Goal: Navigation & Orientation: Find specific page/section

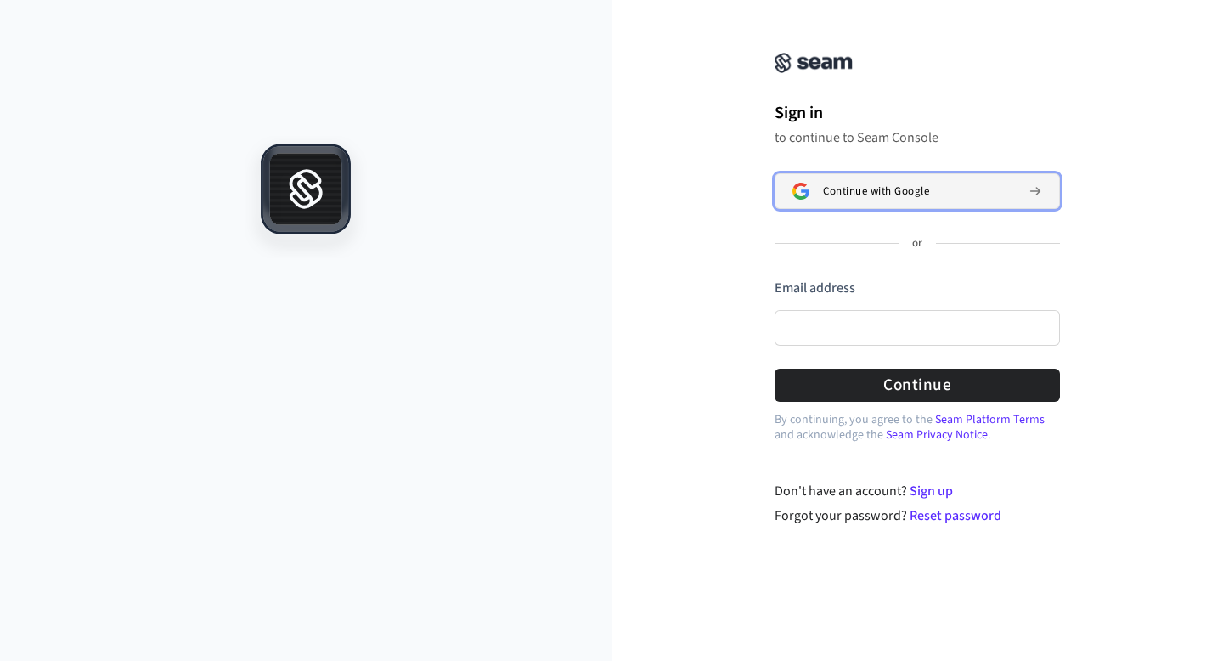
click at [893, 195] on span "Continue with Google" at bounding box center [876, 191] width 106 height 14
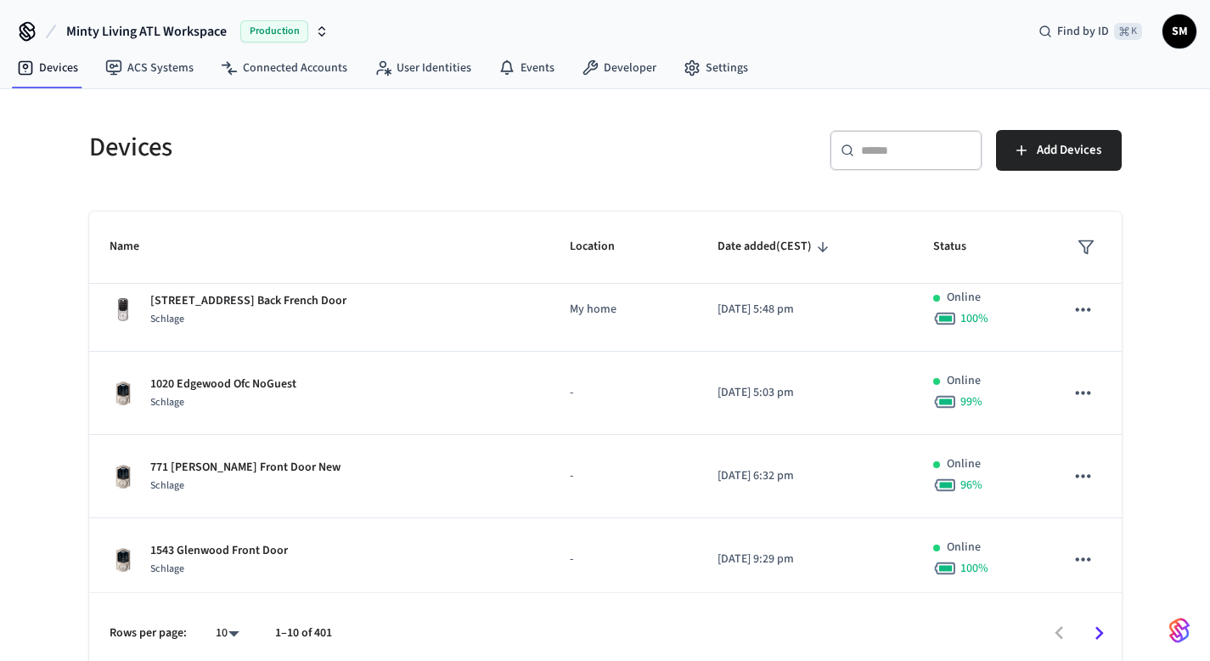
scroll to position [35, 0]
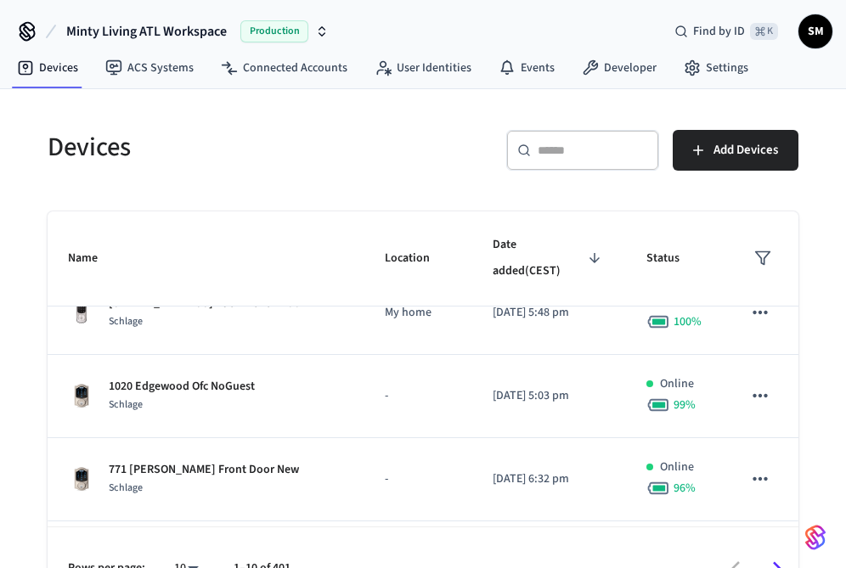
click at [549, 149] on input "text" at bounding box center [593, 150] width 110 height 17
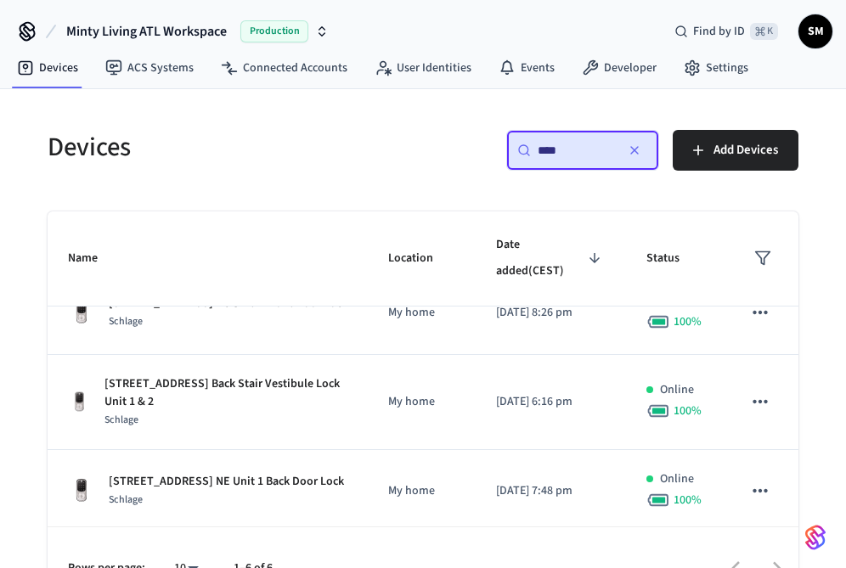
type input "****"
click at [573, 147] on input "****" at bounding box center [576, 150] width 76 height 17
drag, startPoint x: 584, startPoint y: 148, endPoint x: 594, endPoint y: 87, distance: 61.1
click at [583, 144] on input "****" at bounding box center [576, 150] width 76 height 17
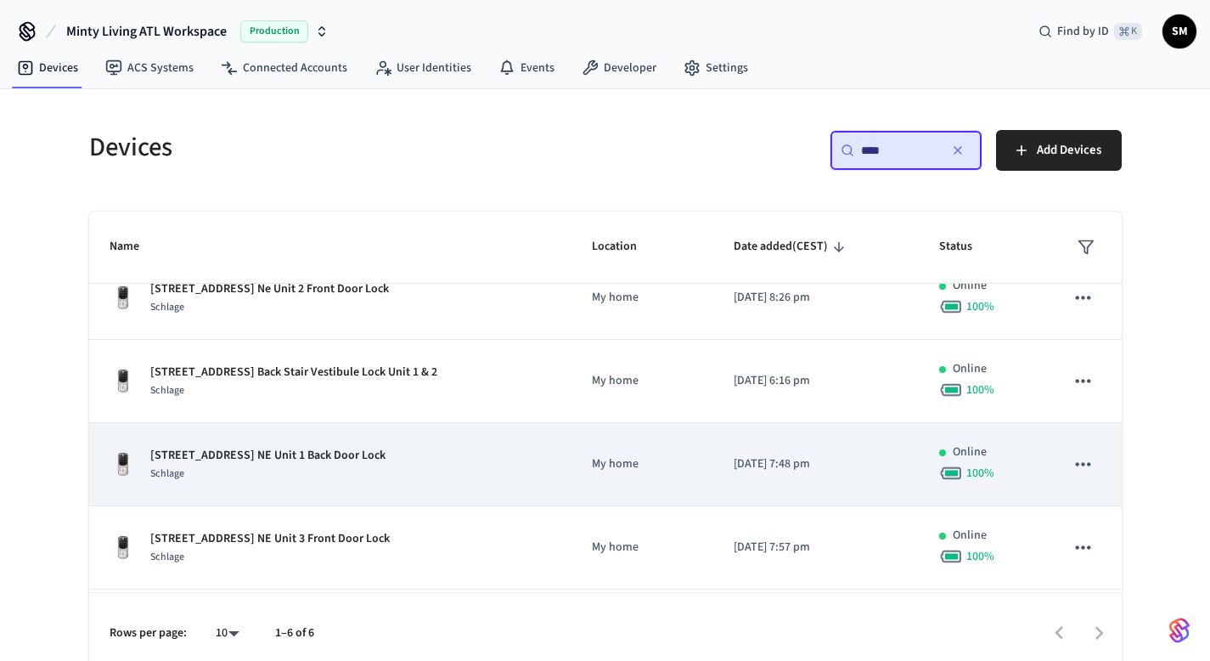
scroll to position [0, 0]
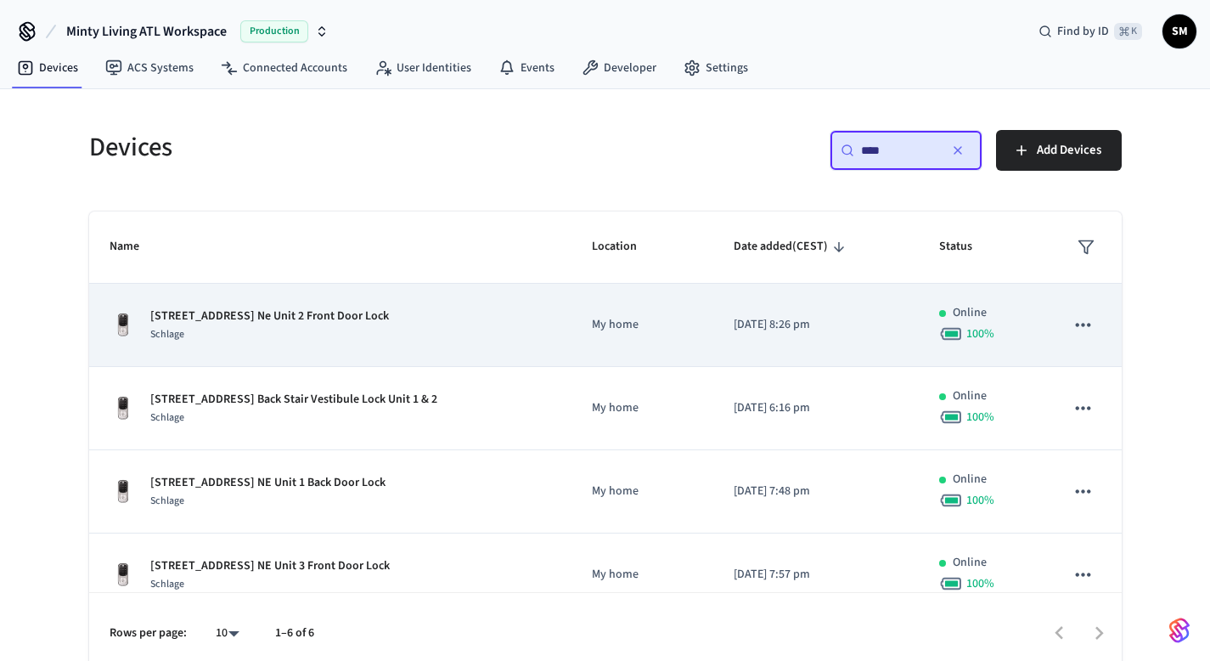
click at [262, 328] on div "Schlage" at bounding box center [269, 334] width 239 height 18
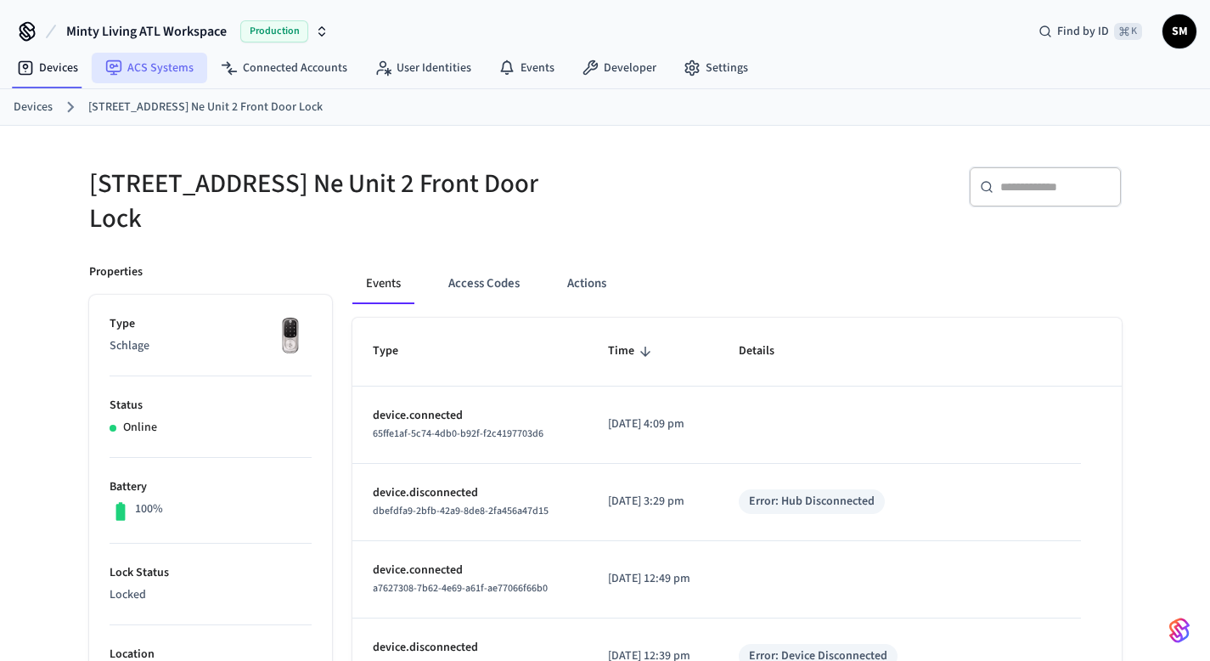
click at [174, 71] on link "ACS Systems" at bounding box center [149, 68] width 115 height 31
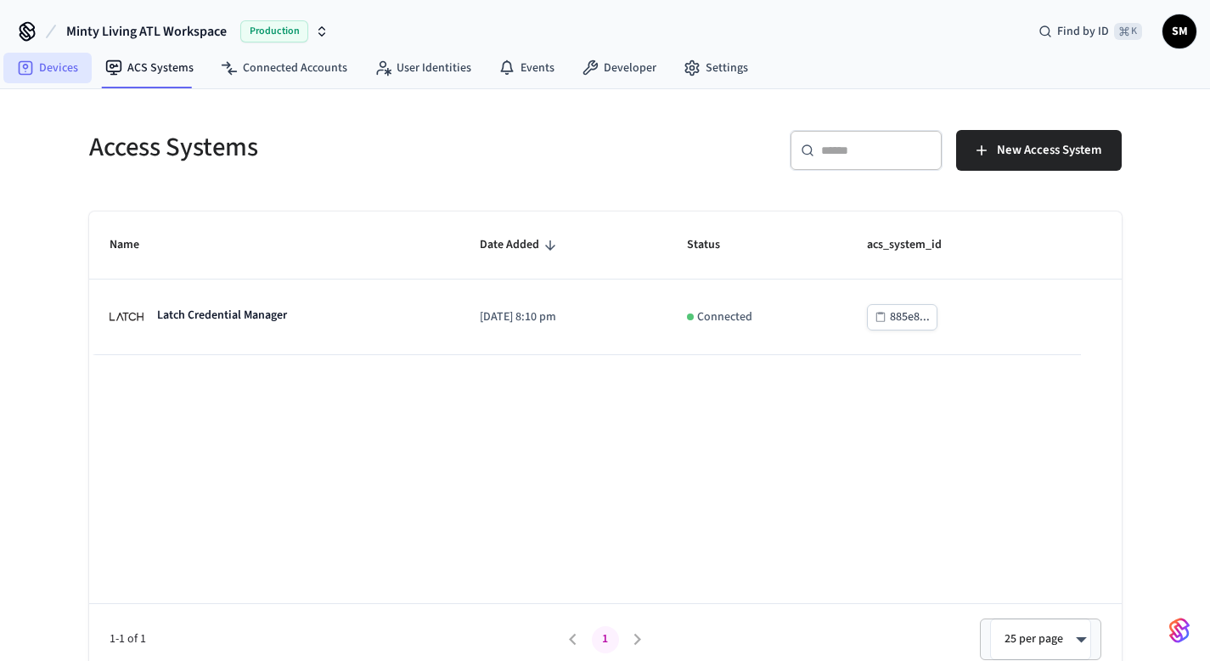
click at [56, 66] on link "Devices" at bounding box center [47, 68] width 88 height 31
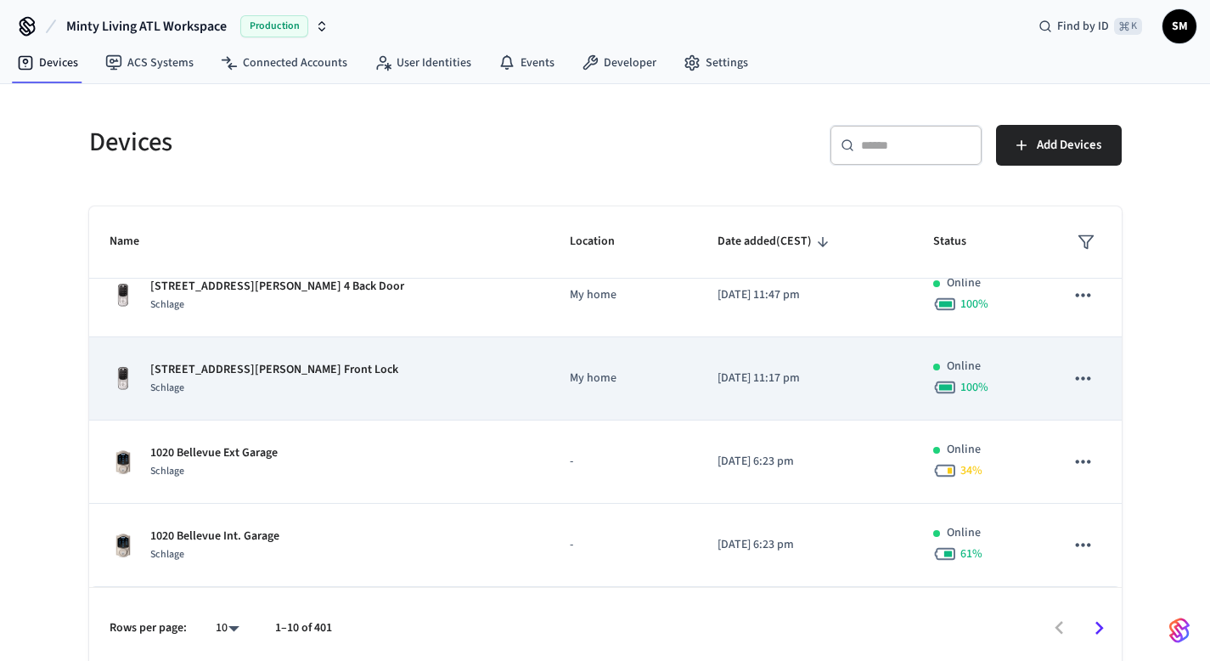
scroll to position [13, 0]
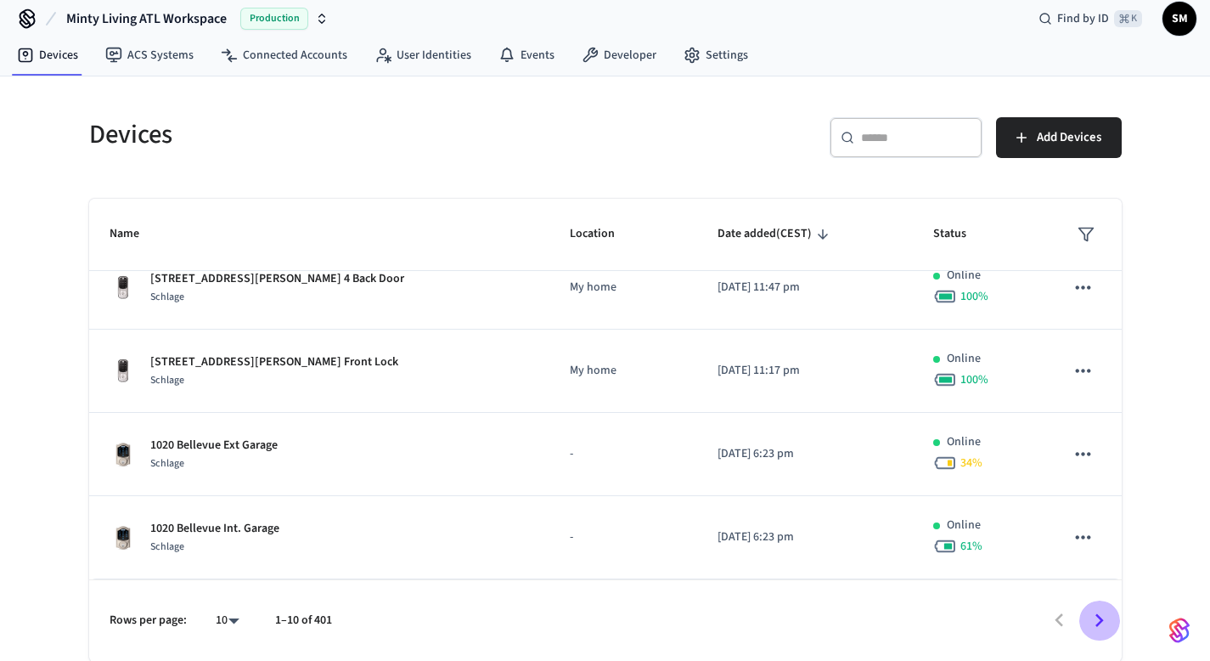
click at [1102, 620] on icon "Go to next page" at bounding box center [1099, 620] width 8 height 14
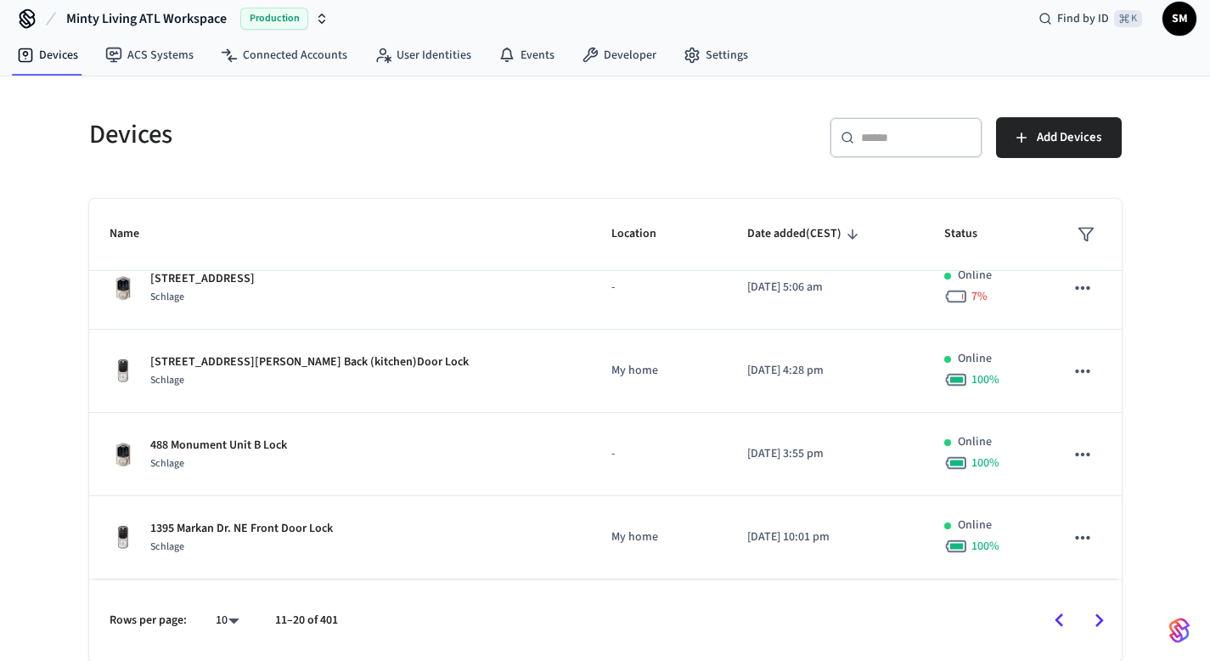
click at [877, 149] on div "​ ​" at bounding box center [906, 137] width 153 height 41
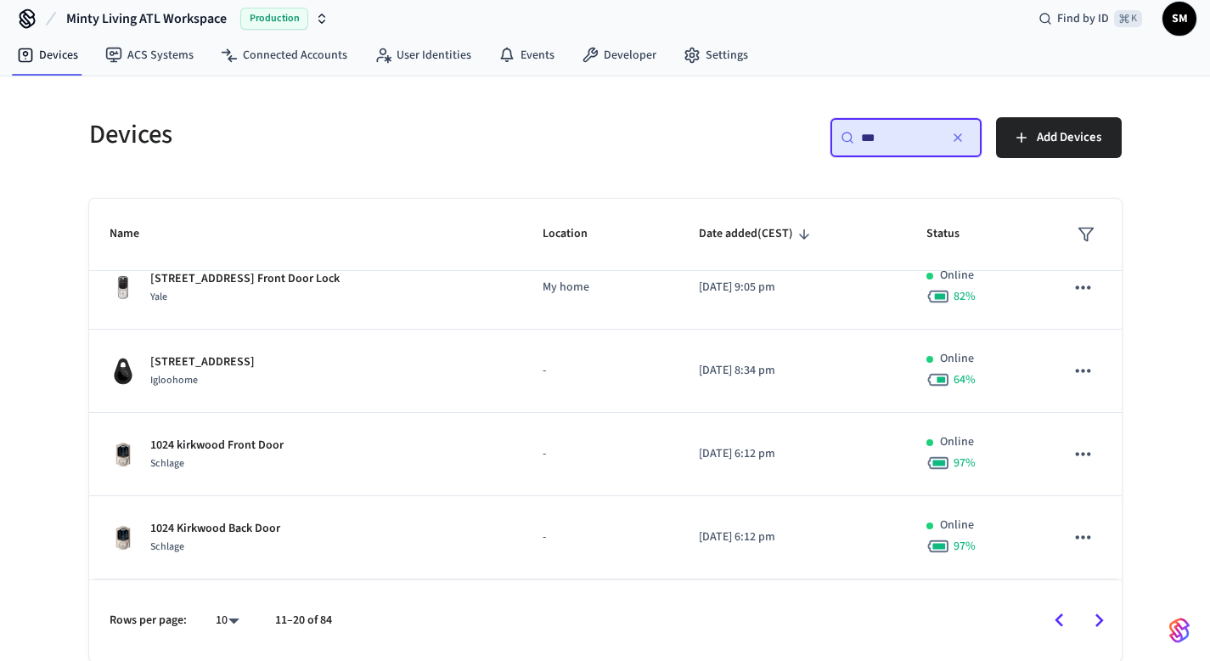
scroll to position [0, 0]
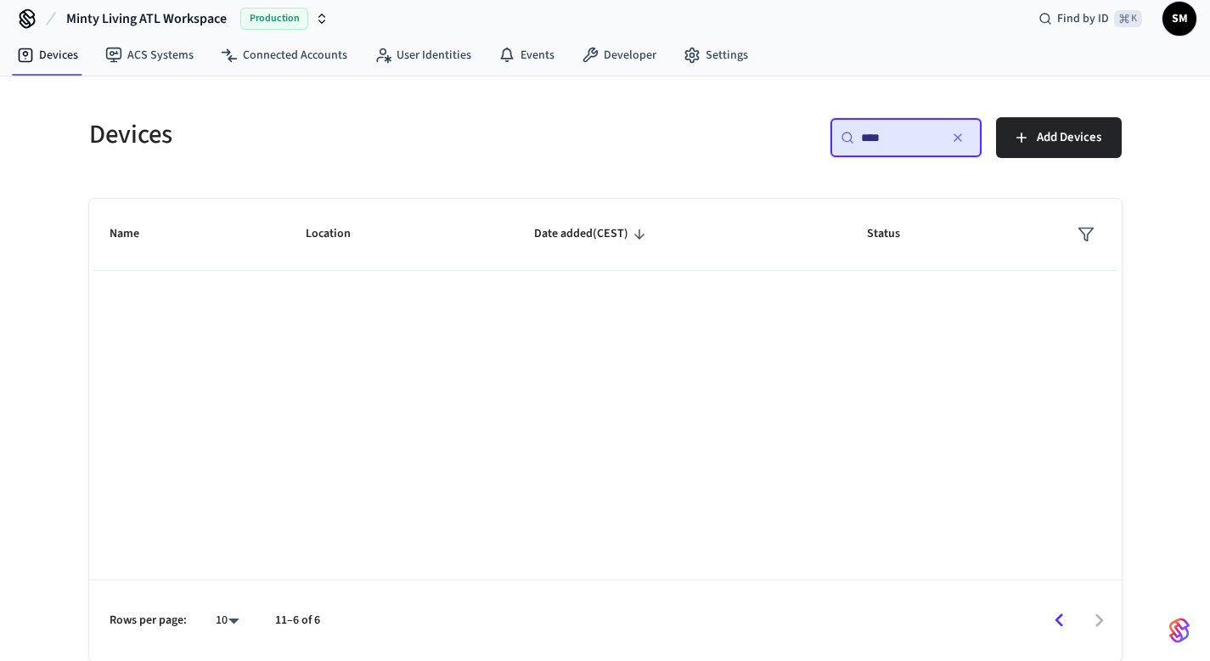
type input "****"
click at [294, 53] on link "Connected Accounts" at bounding box center [284, 55] width 154 height 31
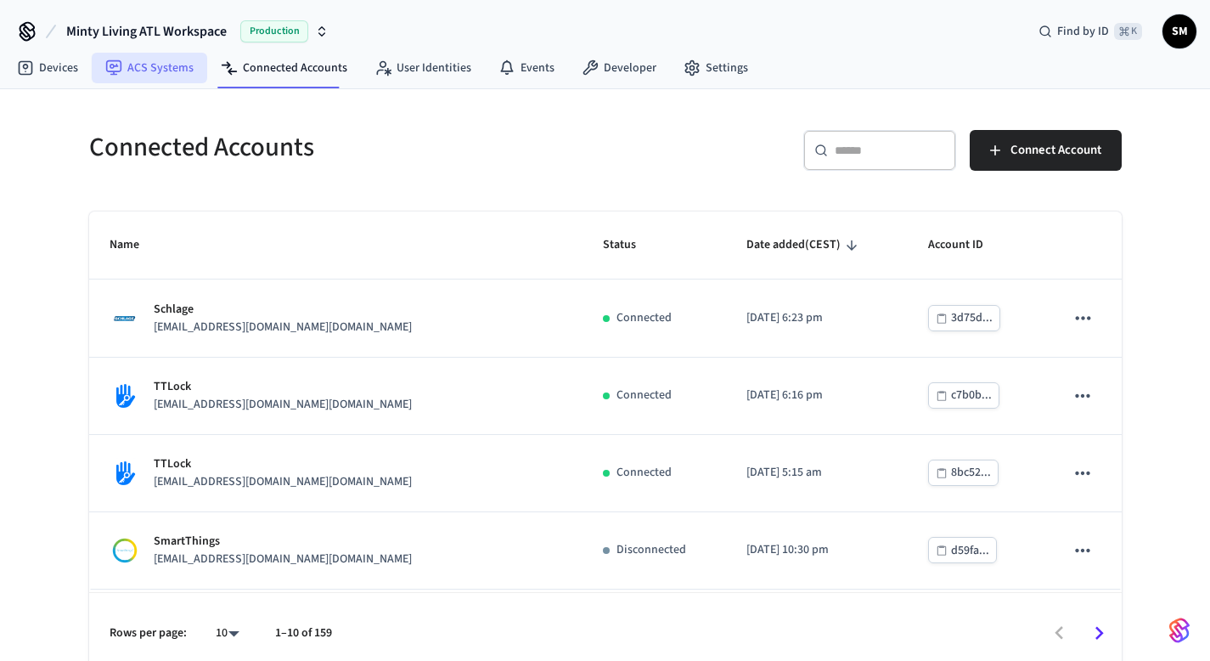
click at [155, 72] on link "ACS Systems" at bounding box center [149, 68] width 115 height 31
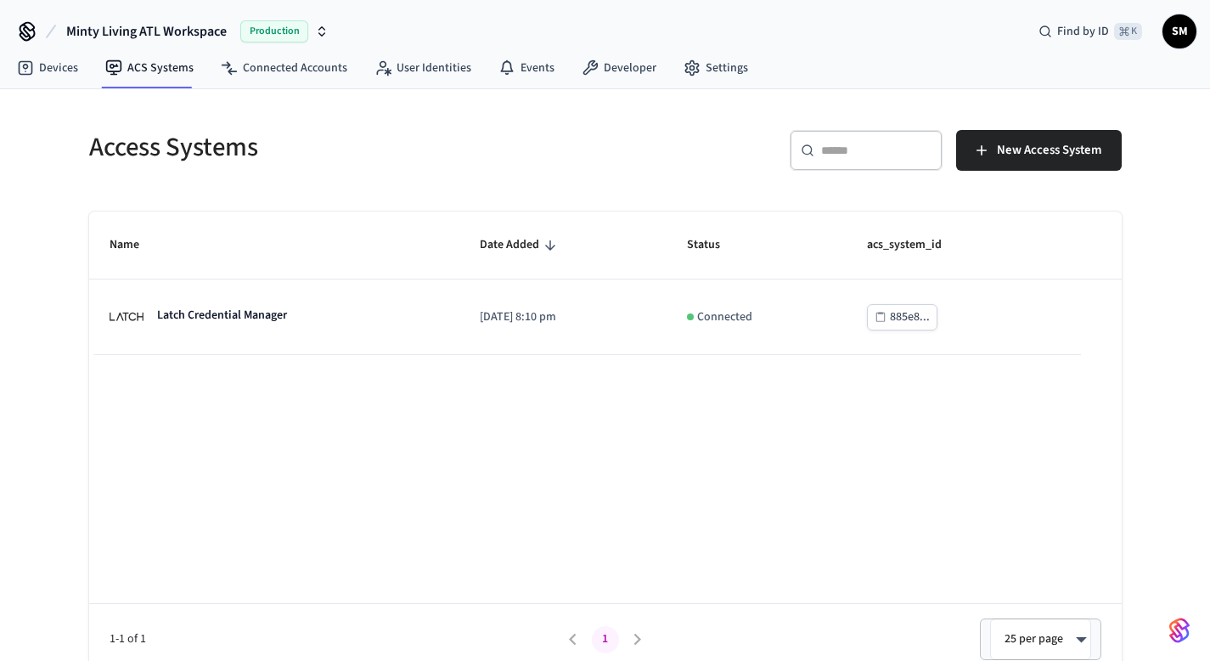
click at [802, 145] on icon at bounding box center [808, 151] width 14 height 14
click at [858, 155] on input "text" at bounding box center [876, 150] width 110 height 17
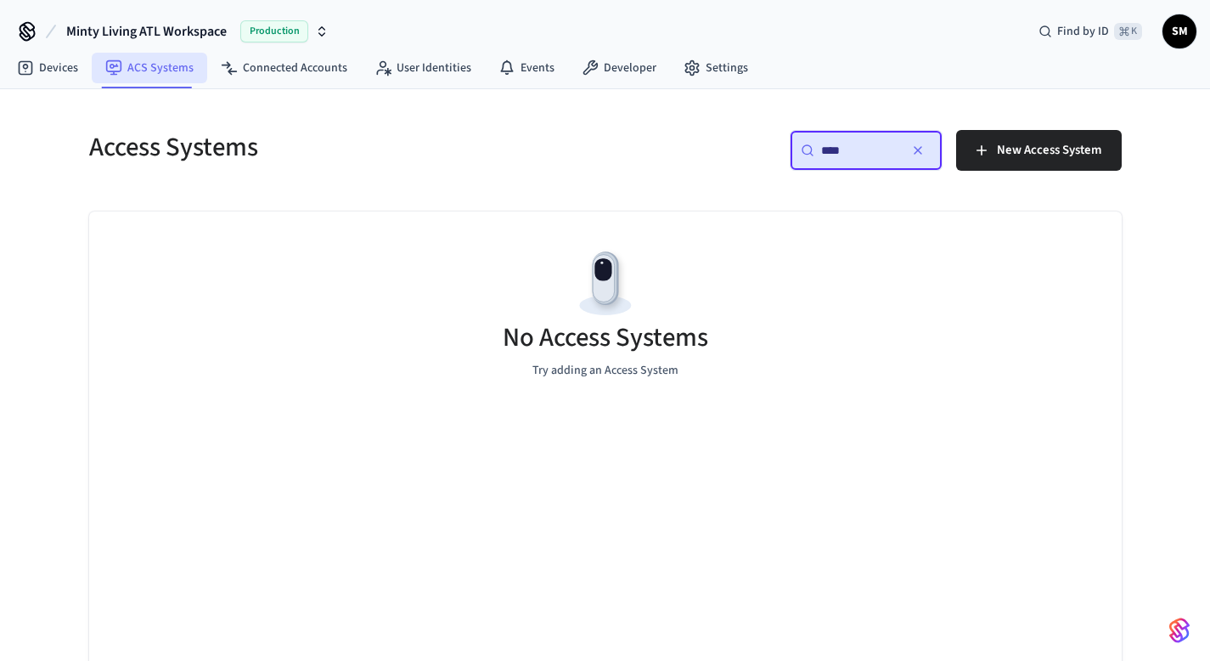
type input "****"
click at [147, 76] on link "ACS Systems" at bounding box center [149, 68] width 115 height 31
click at [66, 76] on link "Devices" at bounding box center [47, 68] width 88 height 31
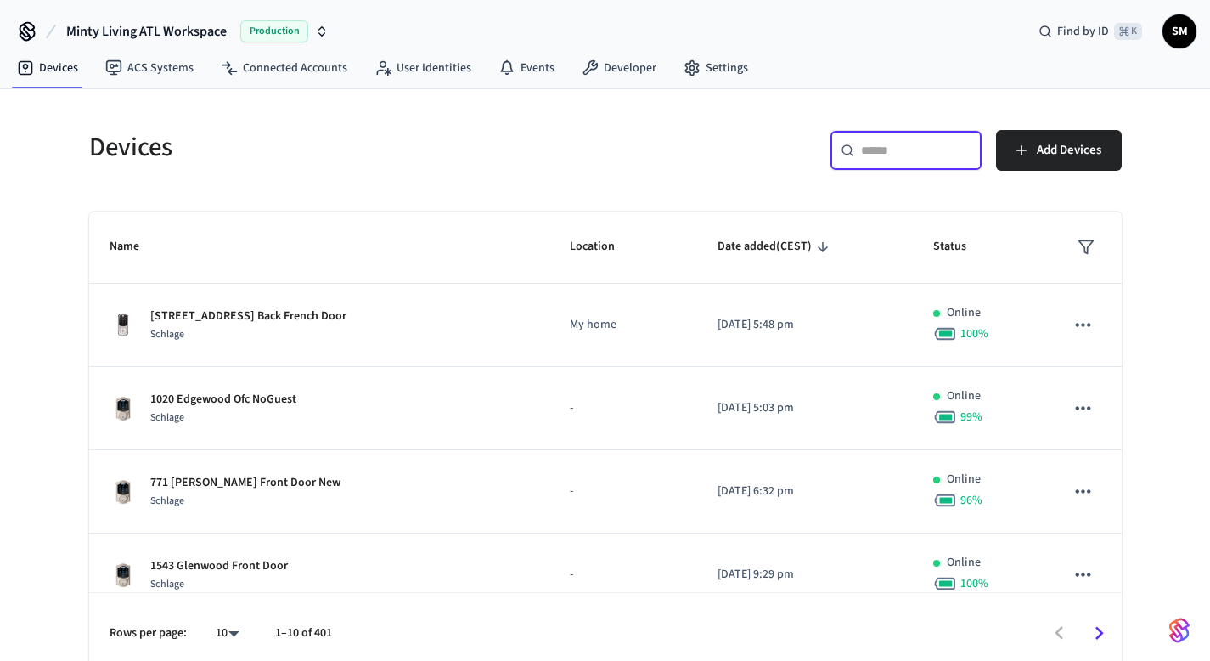
click at [902, 155] on input "text" at bounding box center [916, 150] width 110 height 17
click at [881, 145] on input "text" at bounding box center [916, 150] width 110 height 17
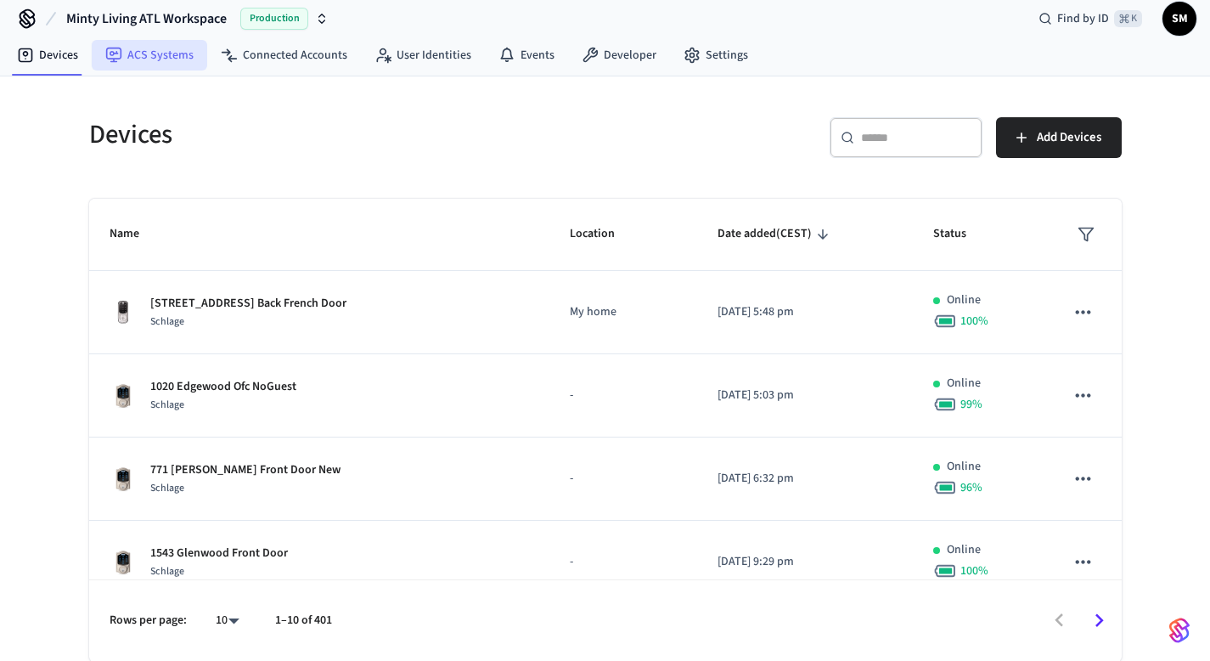
click at [138, 59] on link "ACS Systems" at bounding box center [149, 55] width 115 height 31
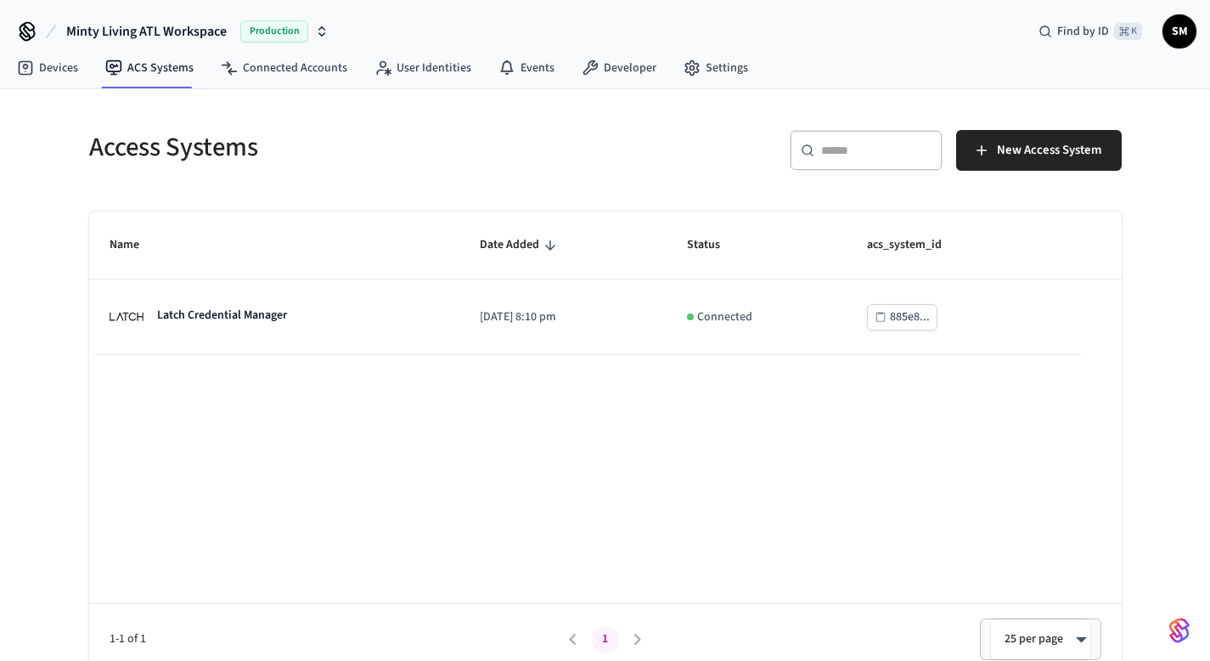
click at [832, 150] on input "text" at bounding box center [876, 150] width 110 height 17
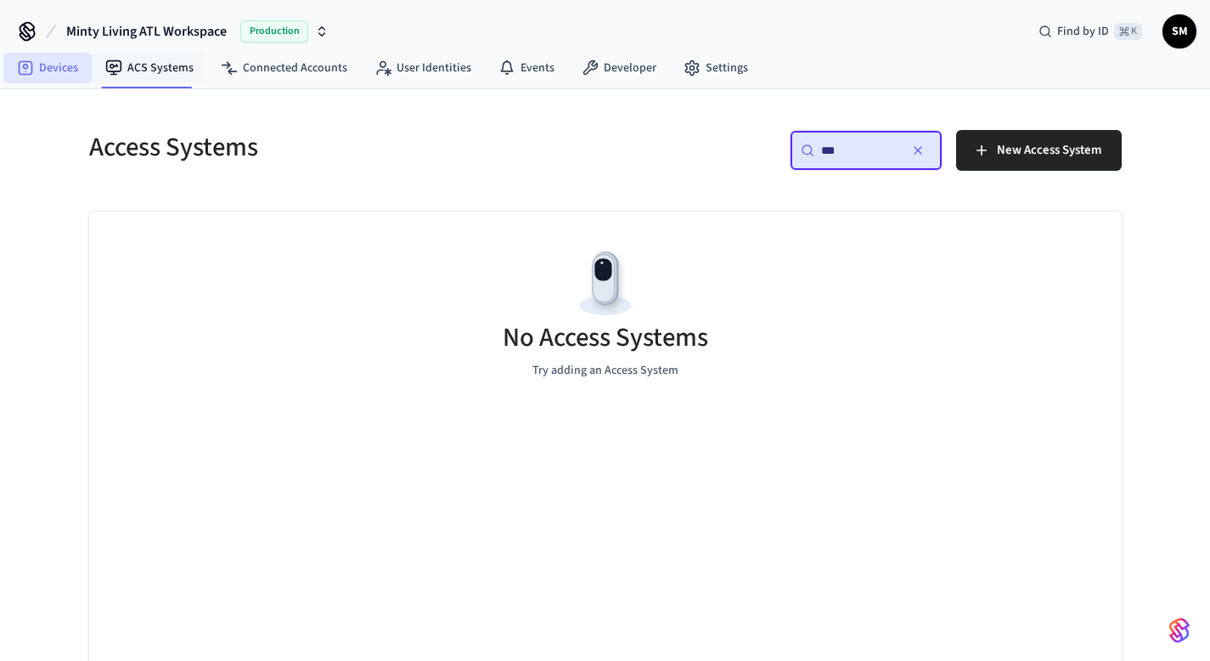
type input "***"
click at [65, 74] on link "Devices" at bounding box center [47, 68] width 88 height 31
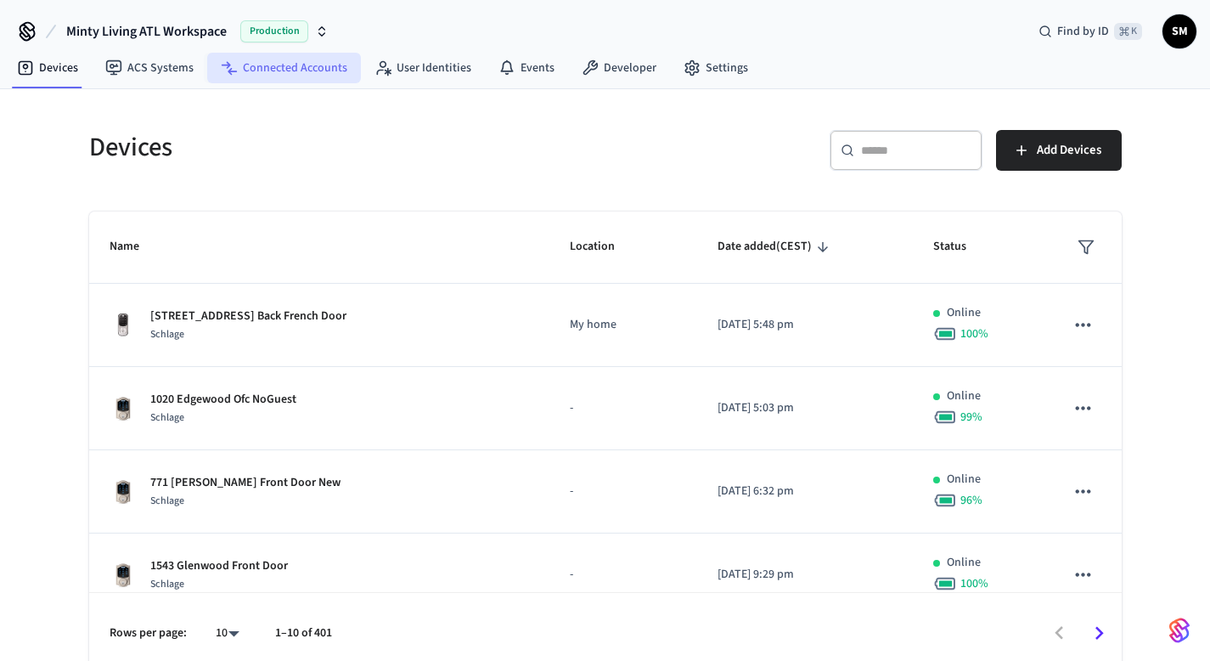
click at [285, 75] on link "Connected Accounts" at bounding box center [284, 68] width 154 height 31
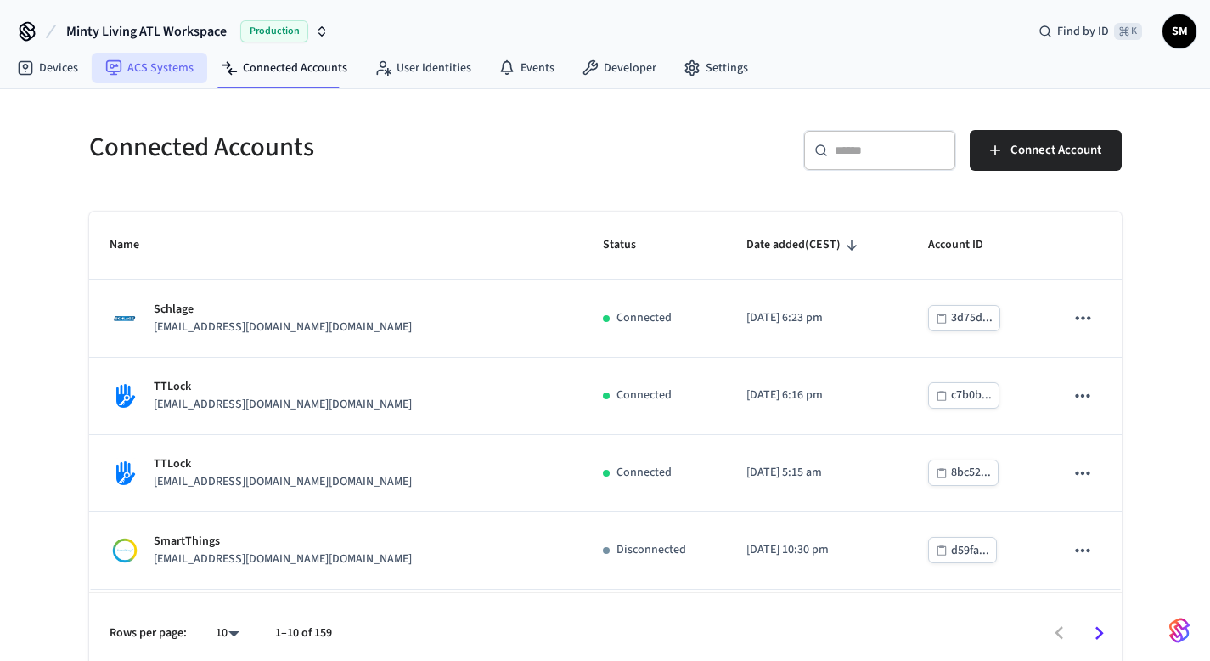
click at [142, 76] on link "ACS Systems" at bounding box center [149, 68] width 115 height 31
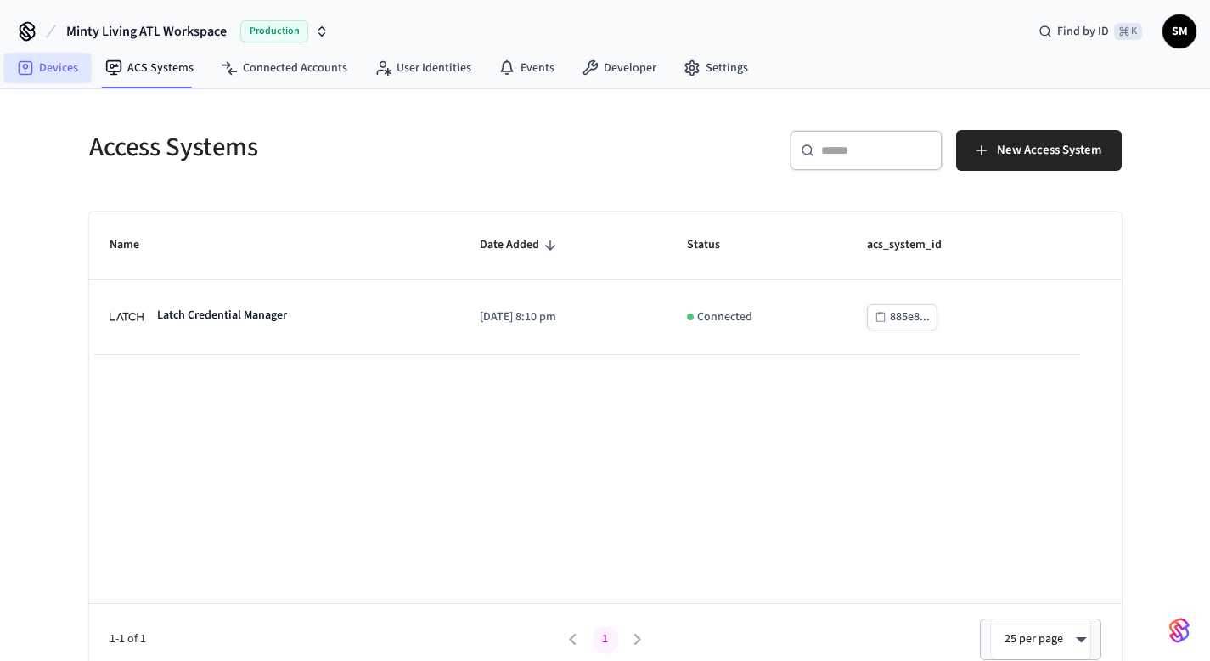
click at [55, 65] on link "Devices" at bounding box center [47, 68] width 88 height 31
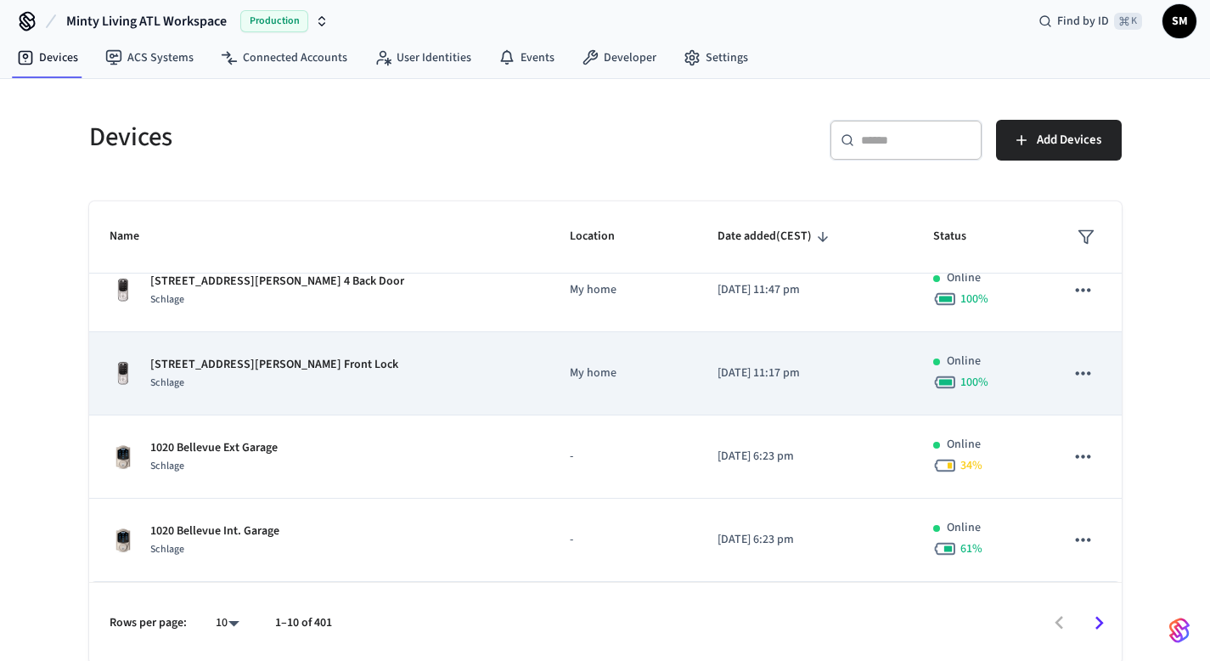
scroll to position [13, 0]
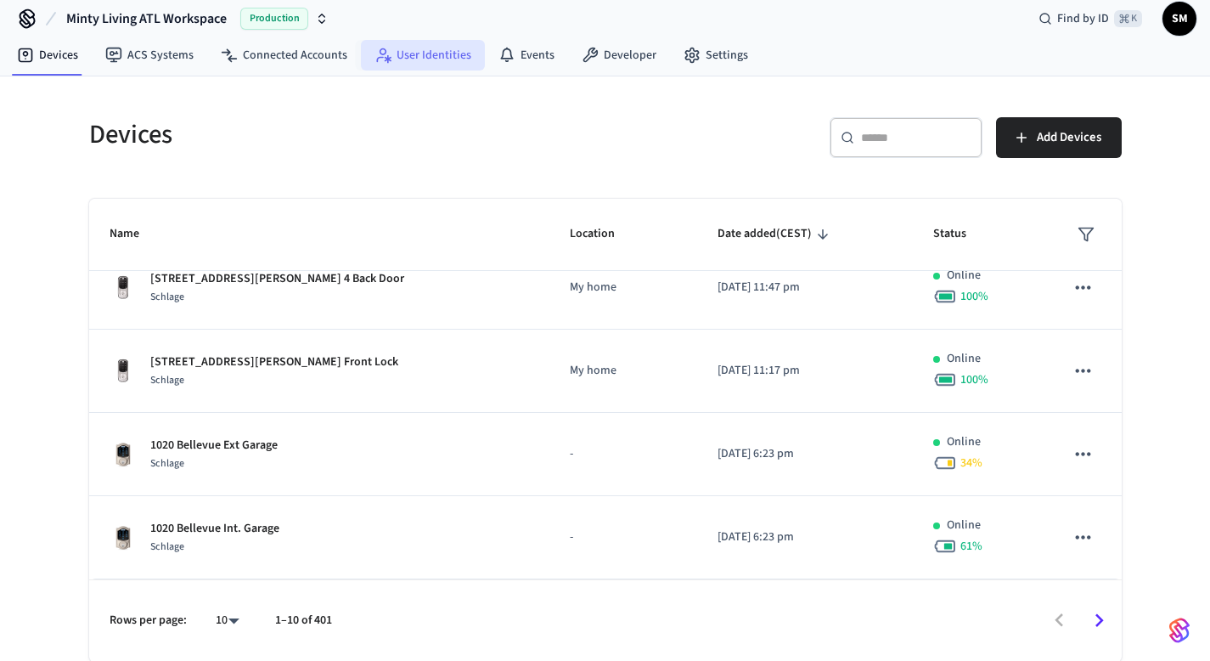
click at [439, 52] on link "User Identities" at bounding box center [423, 55] width 124 height 31
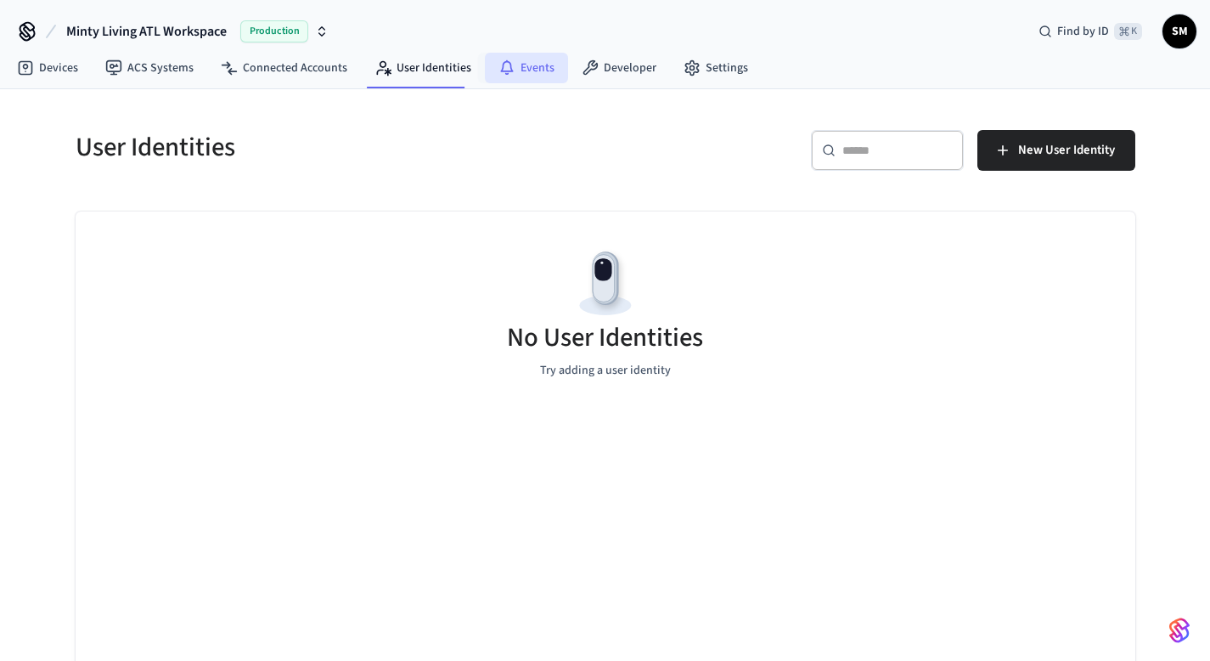
click at [530, 57] on link "Events" at bounding box center [526, 68] width 83 height 31
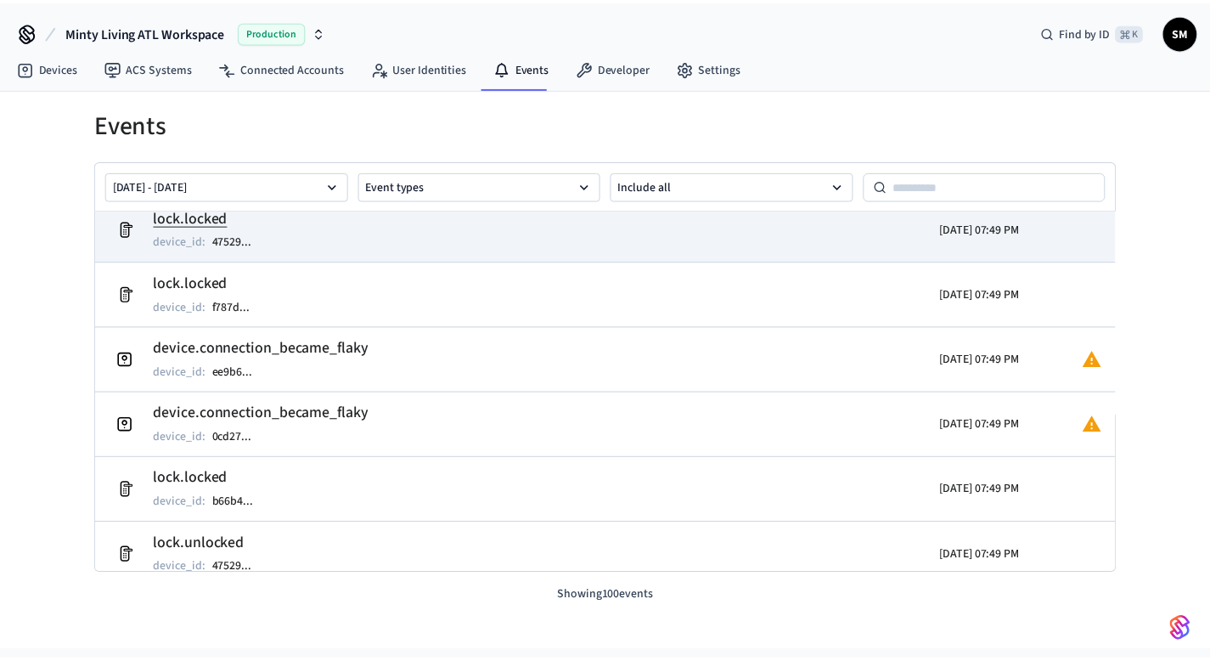
scroll to position [26, 0]
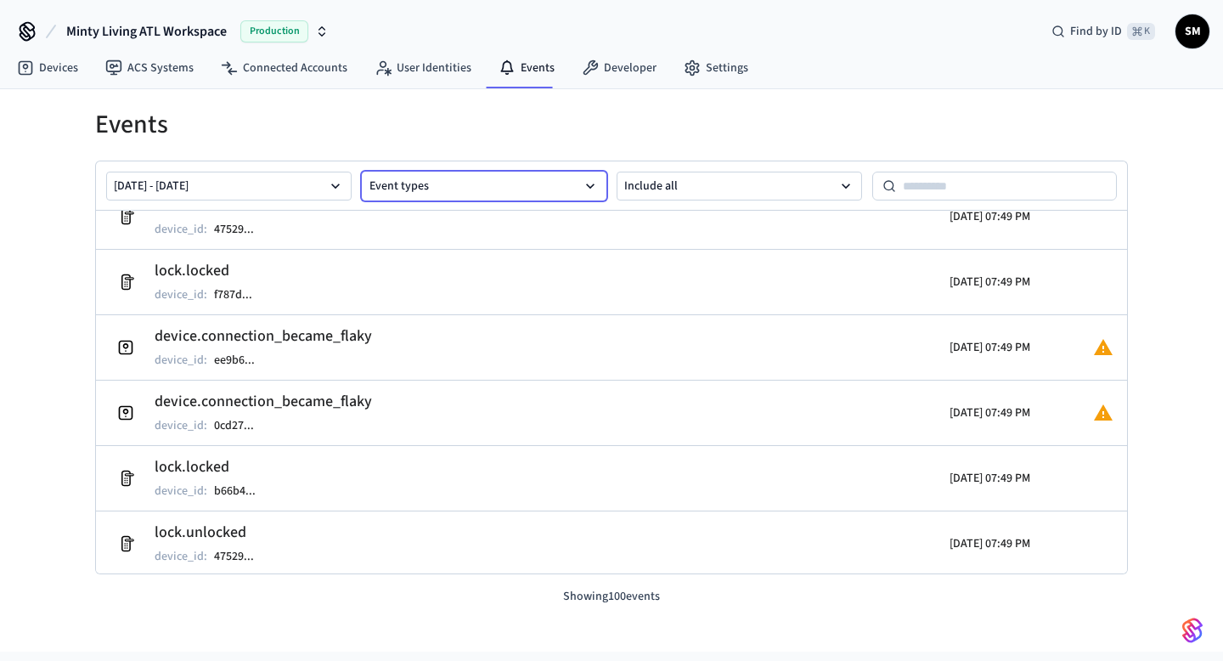
click at [472, 189] on button "Event types" at bounding box center [484, 186] width 245 height 29
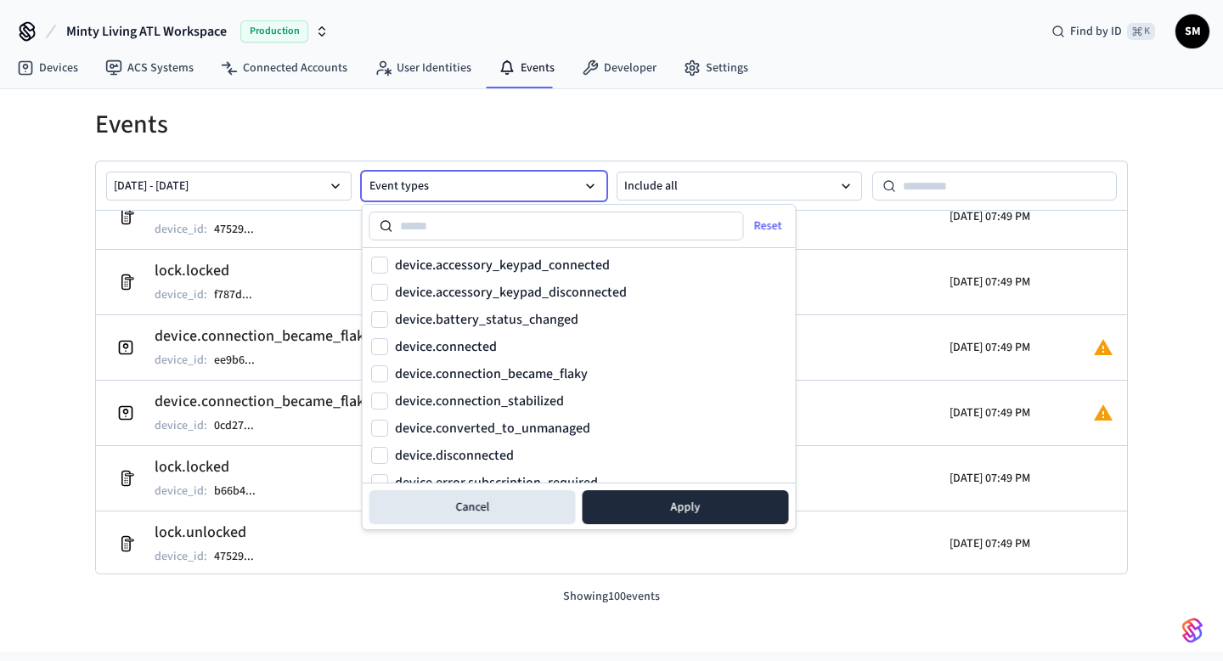
click at [472, 189] on button "Event types" at bounding box center [484, 186] width 245 height 29
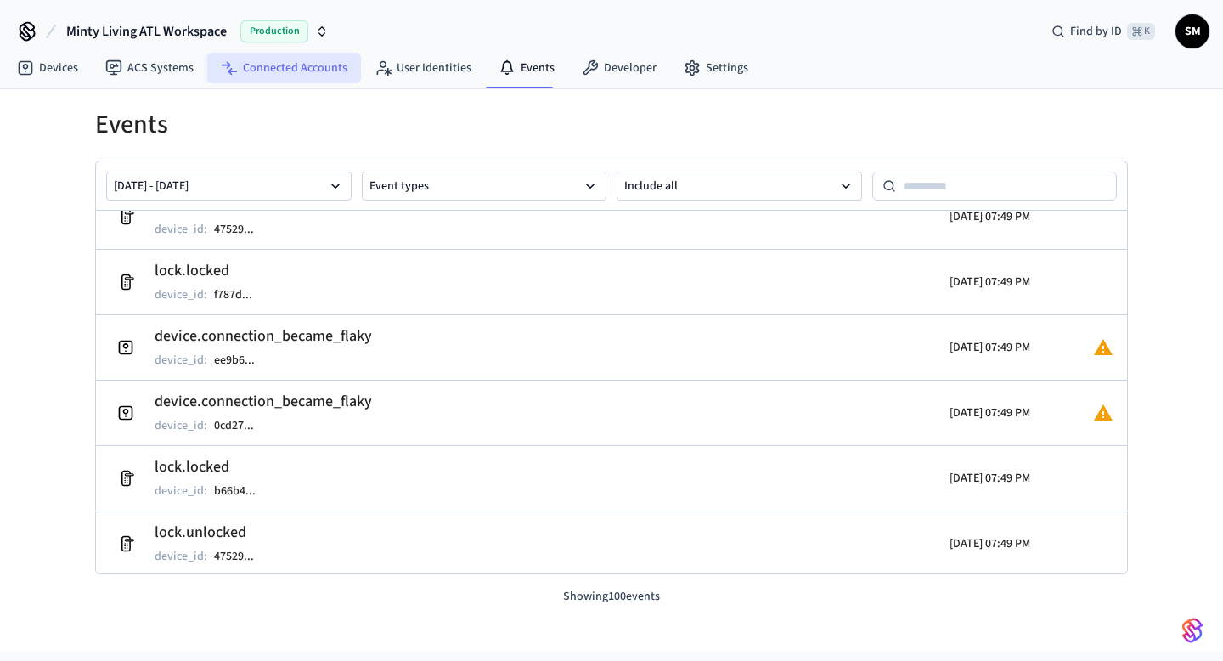
click at [277, 72] on link "Connected Accounts" at bounding box center [284, 68] width 154 height 31
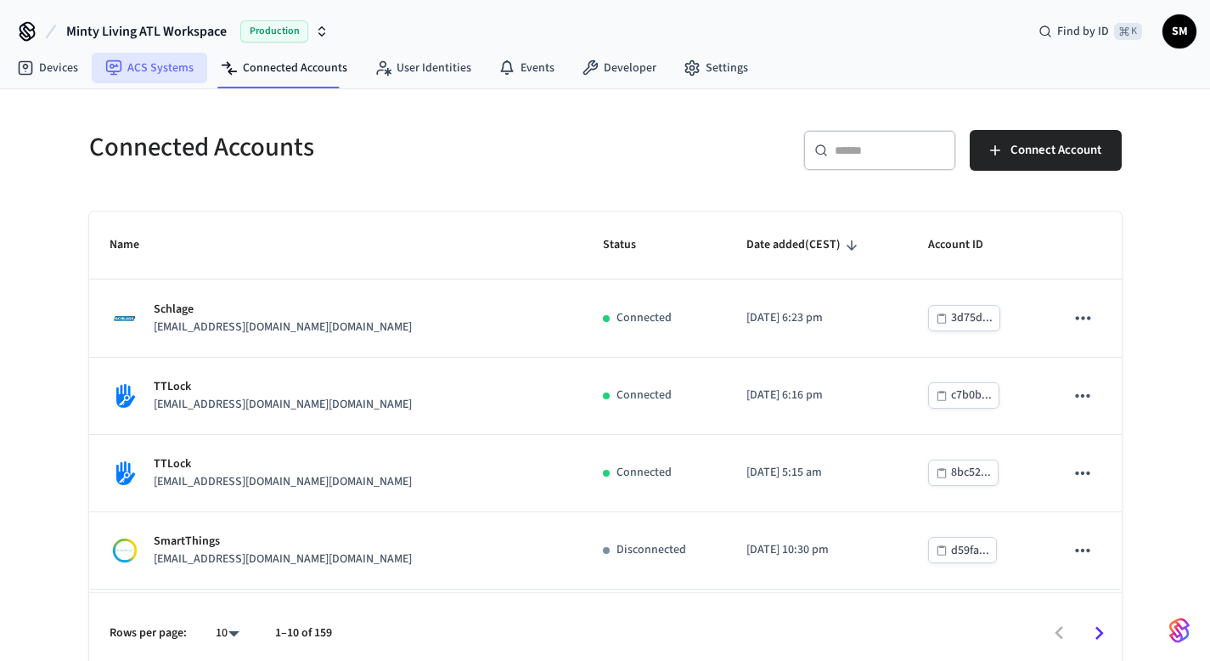
click at [151, 74] on link "ACS Systems" at bounding box center [149, 68] width 115 height 31
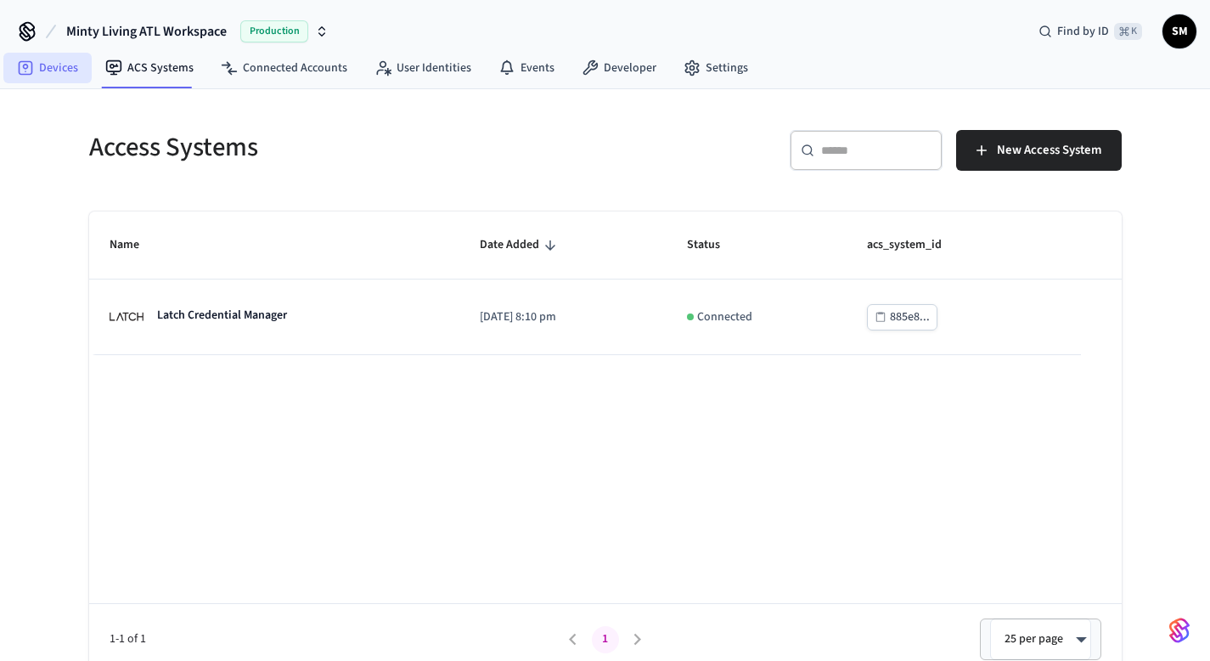
click at [52, 76] on link "Devices" at bounding box center [47, 68] width 88 height 31
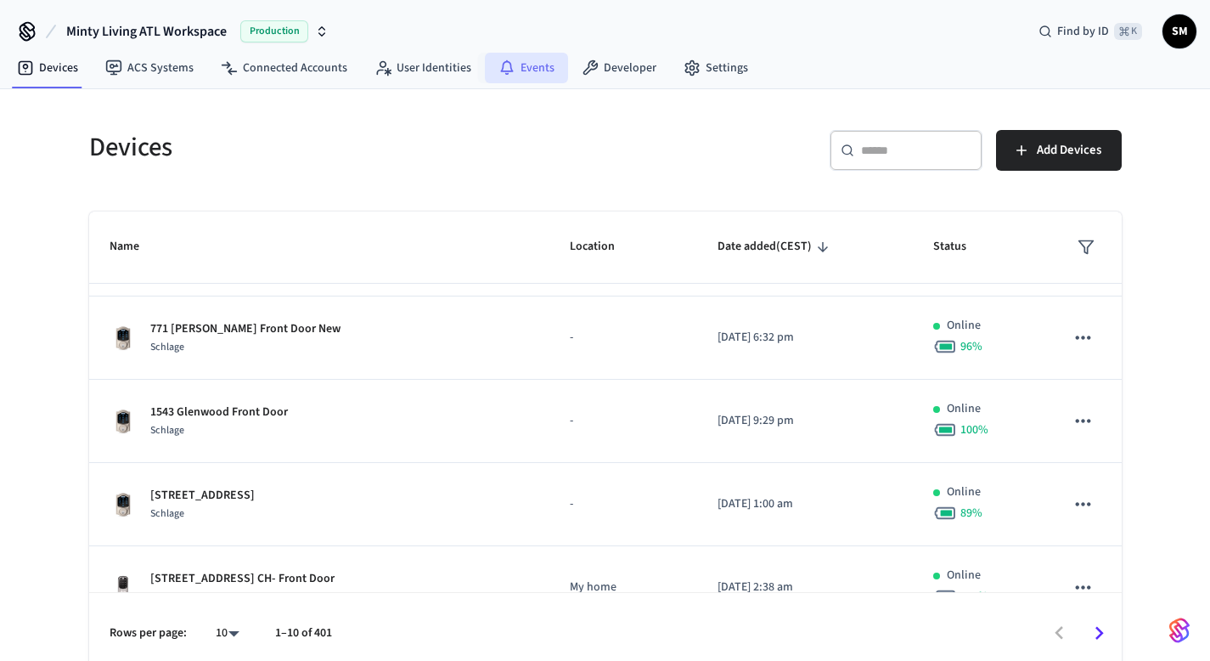
scroll to position [3, 0]
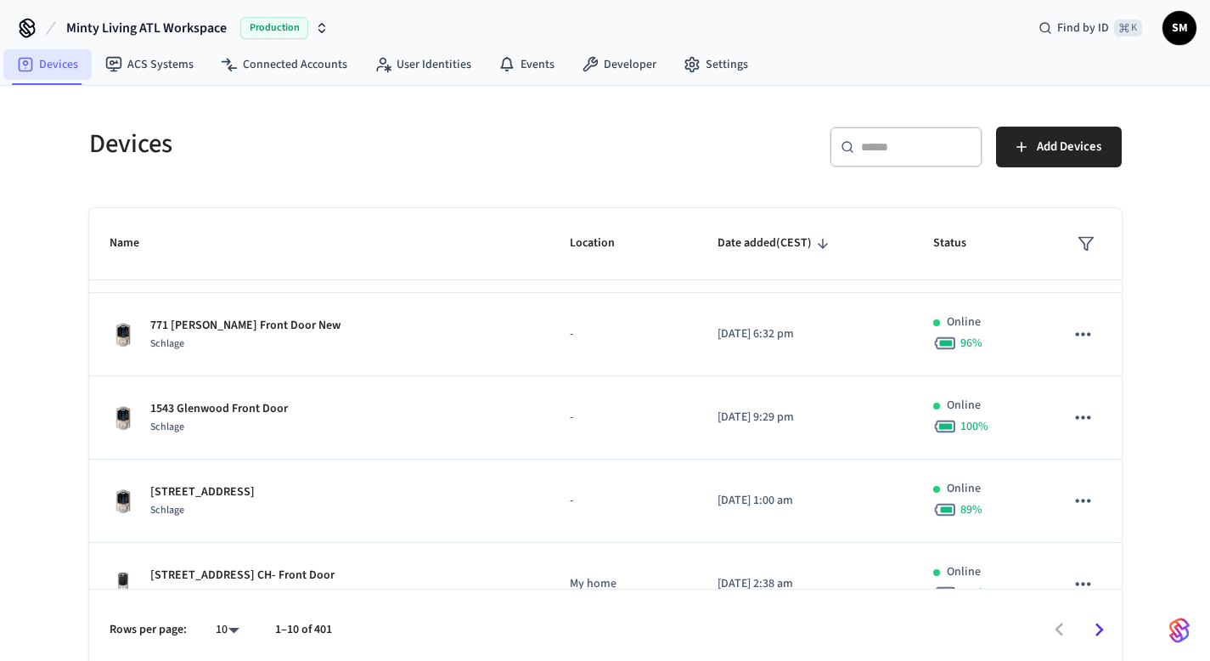
click at [39, 62] on link "Devices" at bounding box center [47, 64] width 88 height 31
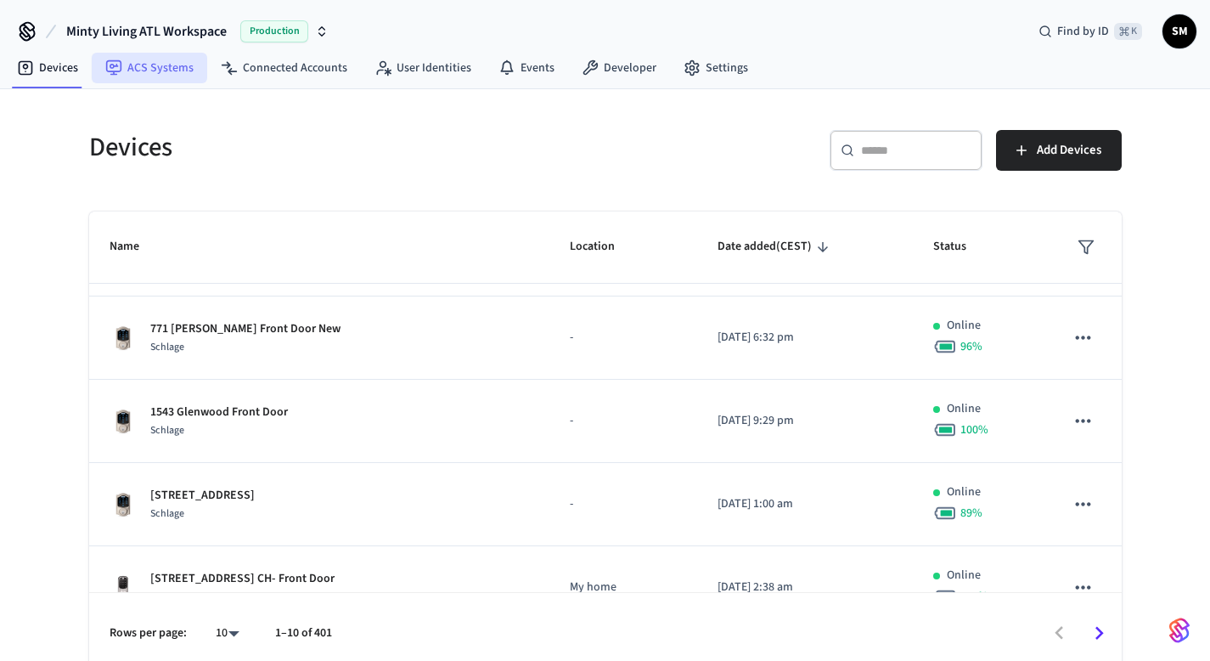
click at [149, 81] on link "ACS Systems" at bounding box center [149, 68] width 115 height 31
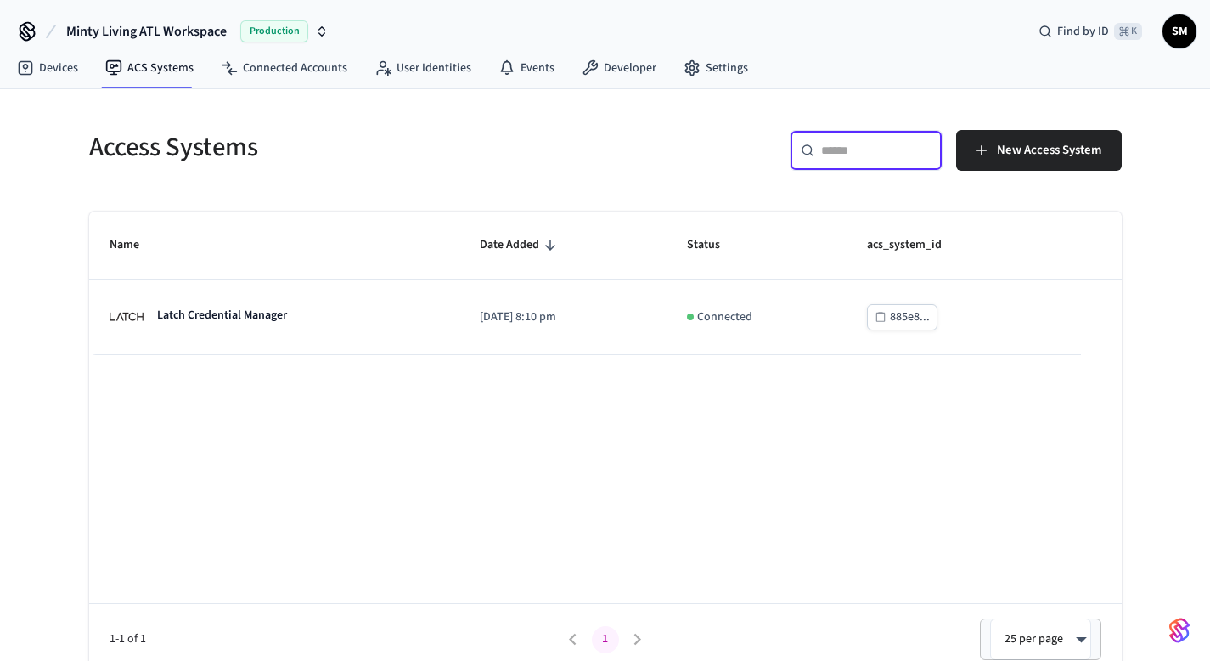
click at [861, 149] on input "text" at bounding box center [876, 150] width 110 height 17
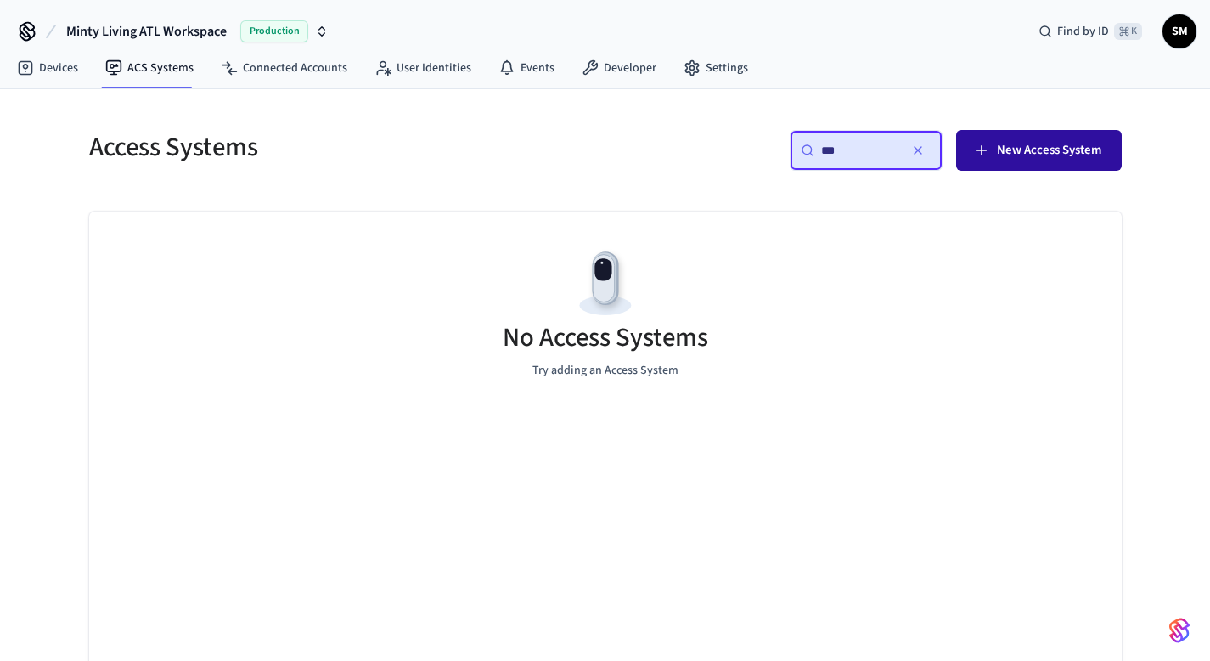
type input "***"
click at [1023, 164] on button "New Access System" at bounding box center [1039, 150] width 166 height 41
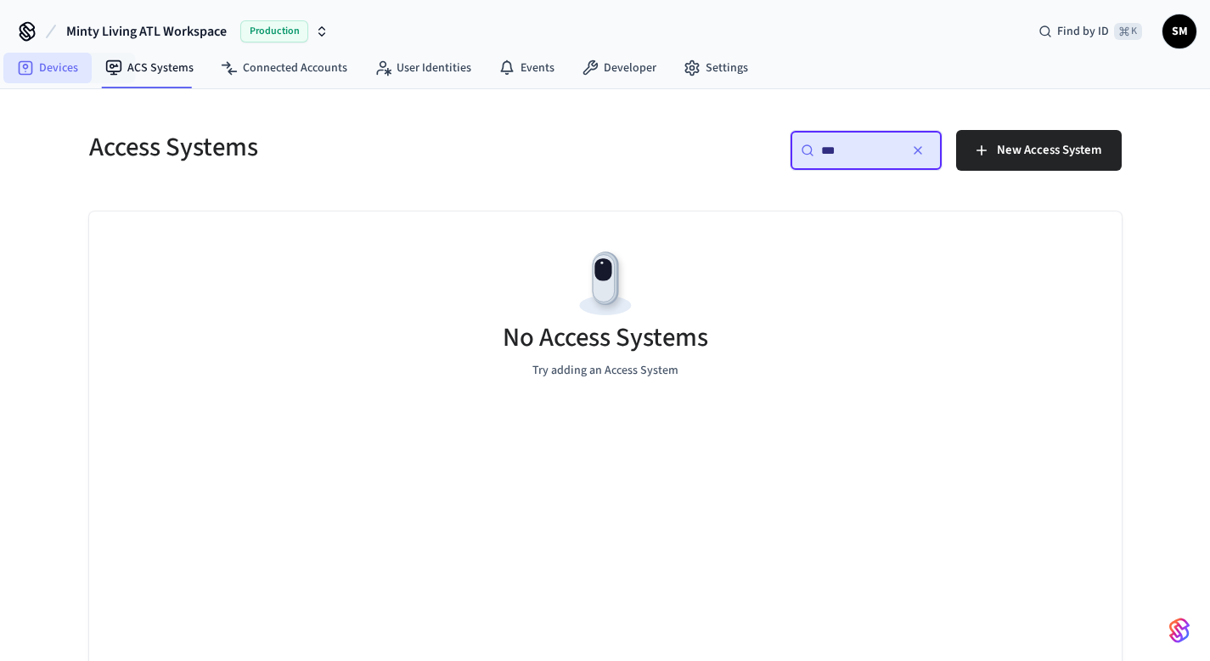
click at [53, 65] on link "Devices" at bounding box center [47, 68] width 88 height 31
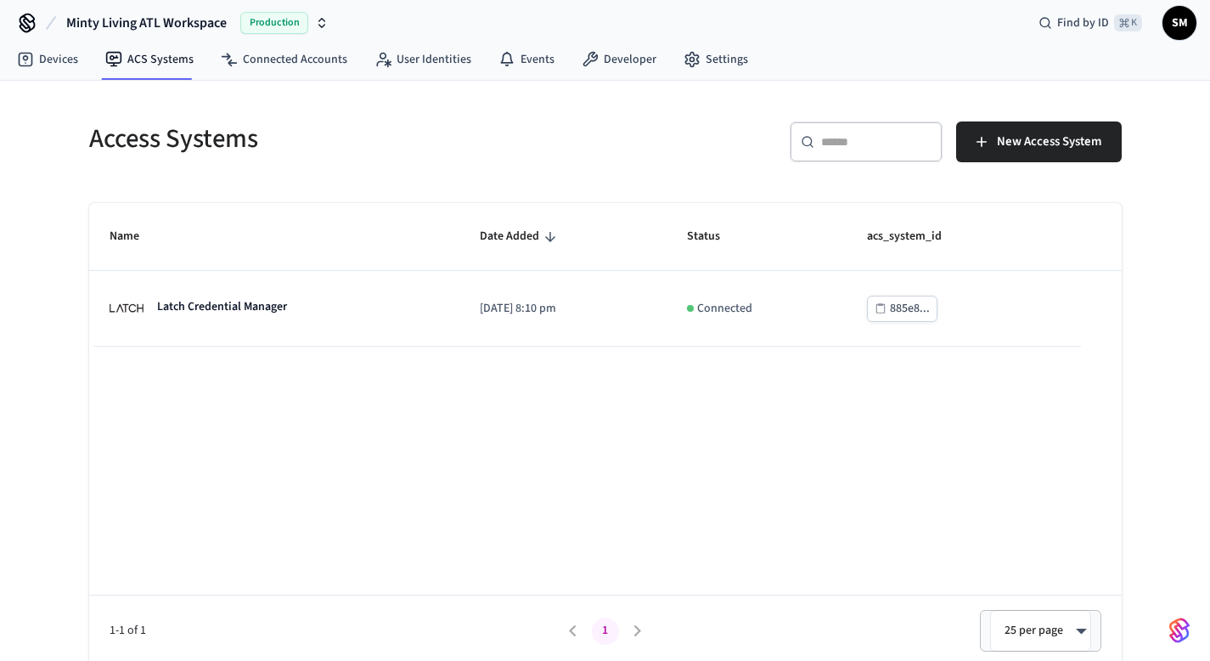
scroll to position [13, 0]
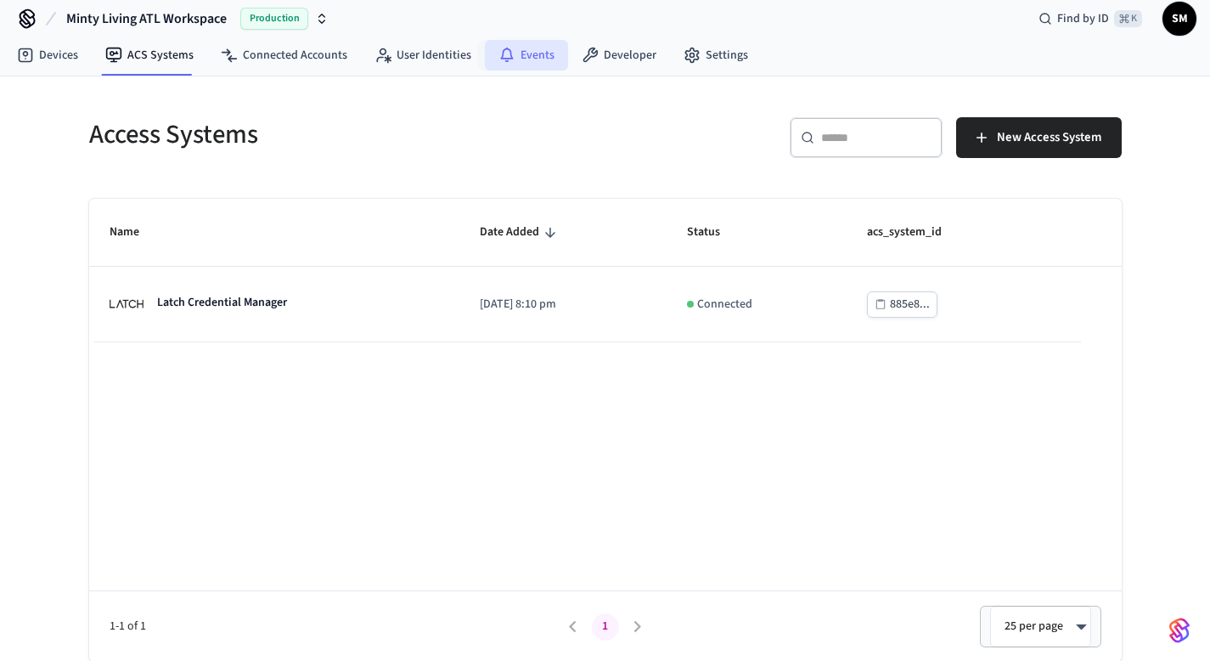
click at [526, 53] on link "Events" at bounding box center [526, 55] width 83 height 31
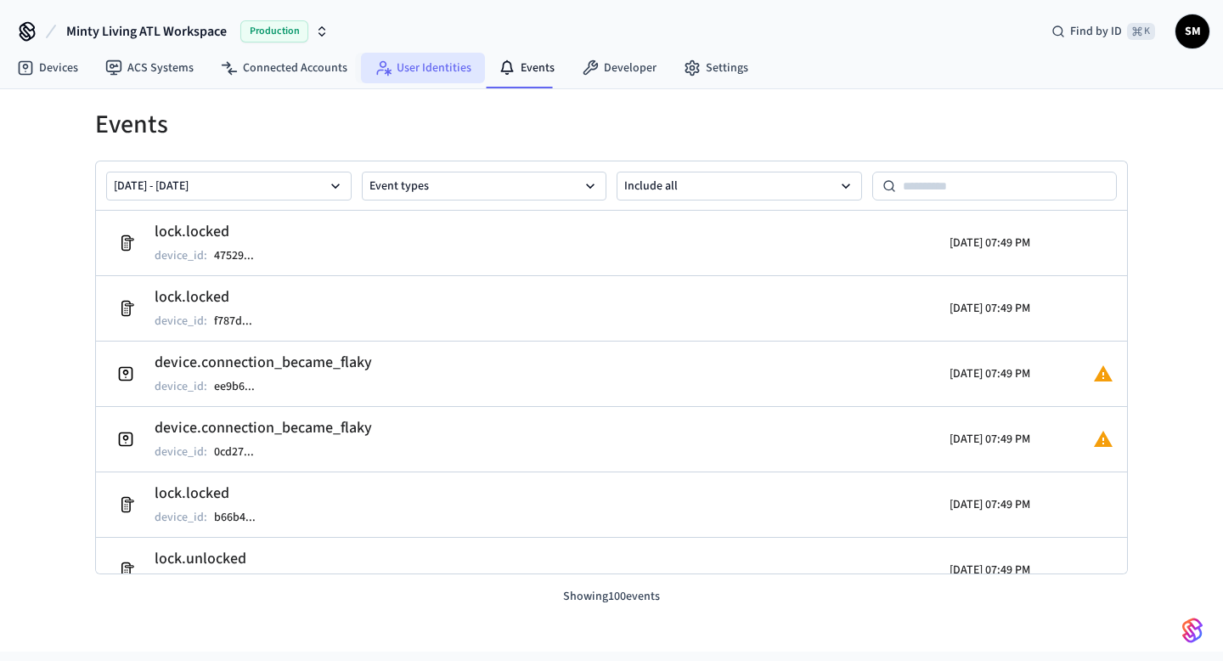
click at [410, 72] on link "User Identities" at bounding box center [423, 68] width 124 height 31
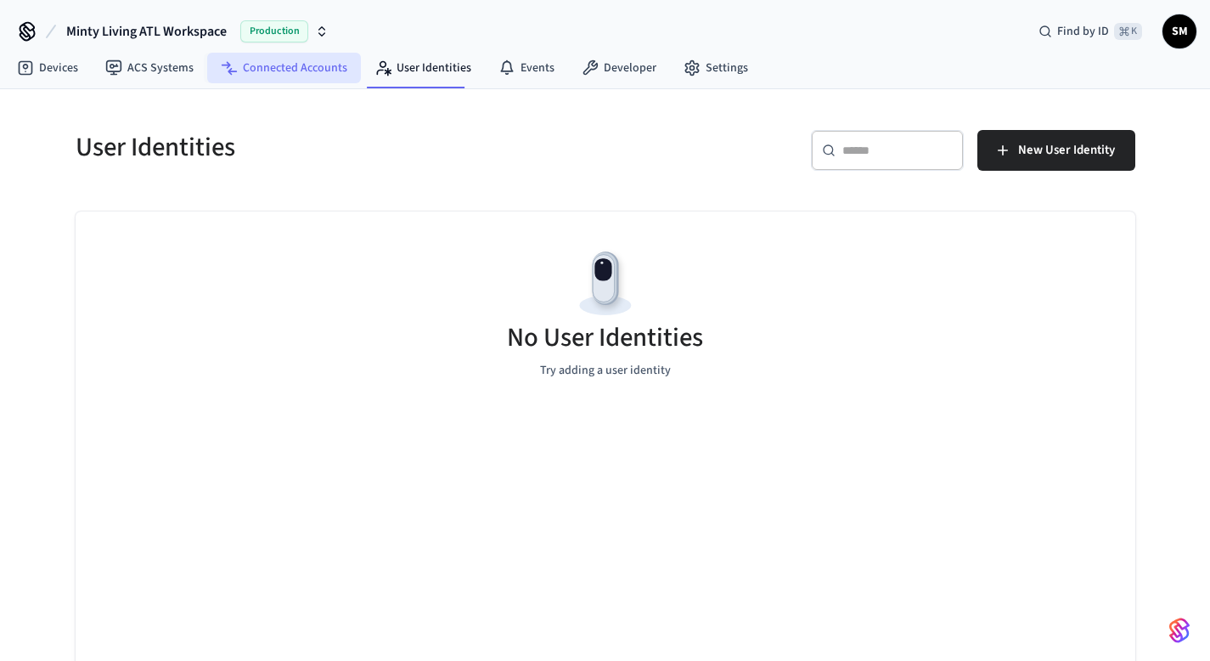
click at [264, 69] on link "Connected Accounts" at bounding box center [284, 68] width 154 height 31
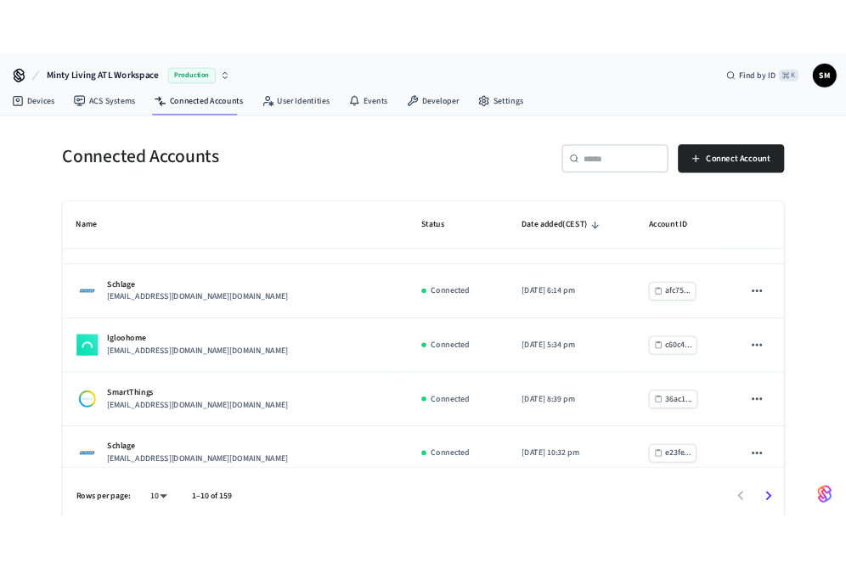
scroll to position [437, 0]
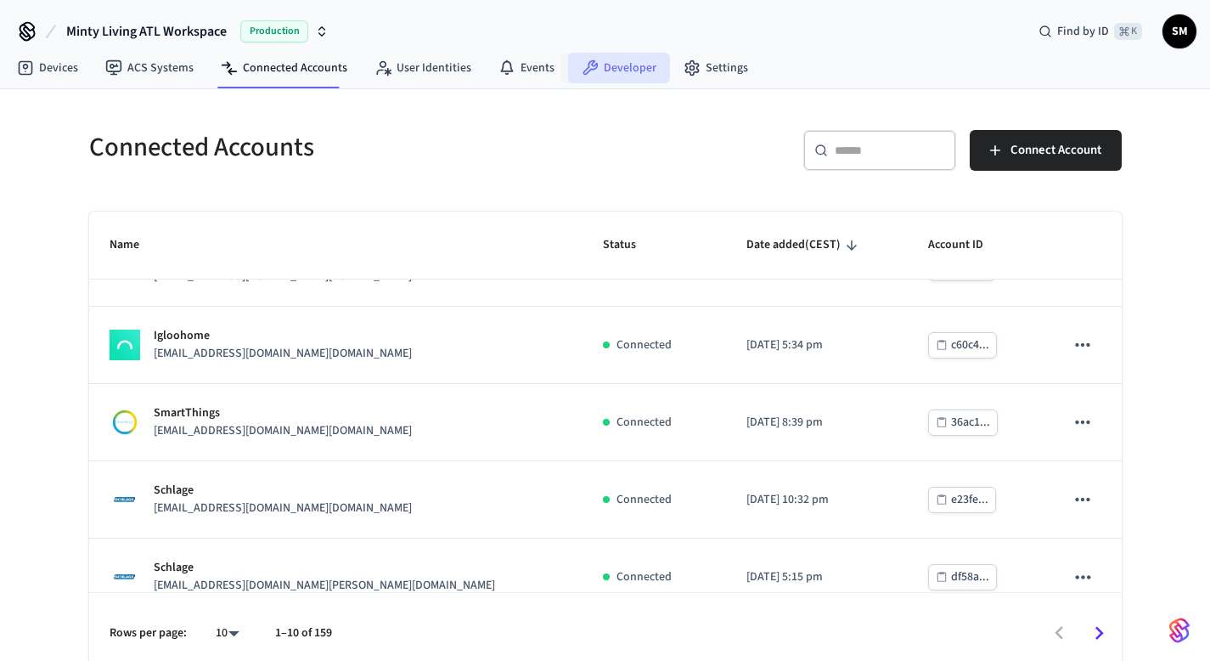
click at [626, 72] on link "Developer" at bounding box center [619, 68] width 102 height 31
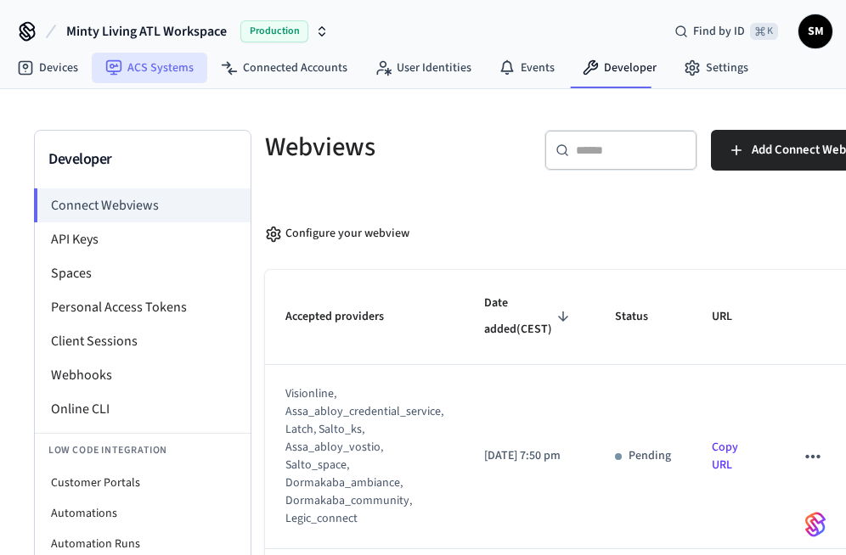
click at [137, 72] on link "ACS Systems" at bounding box center [149, 68] width 115 height 31
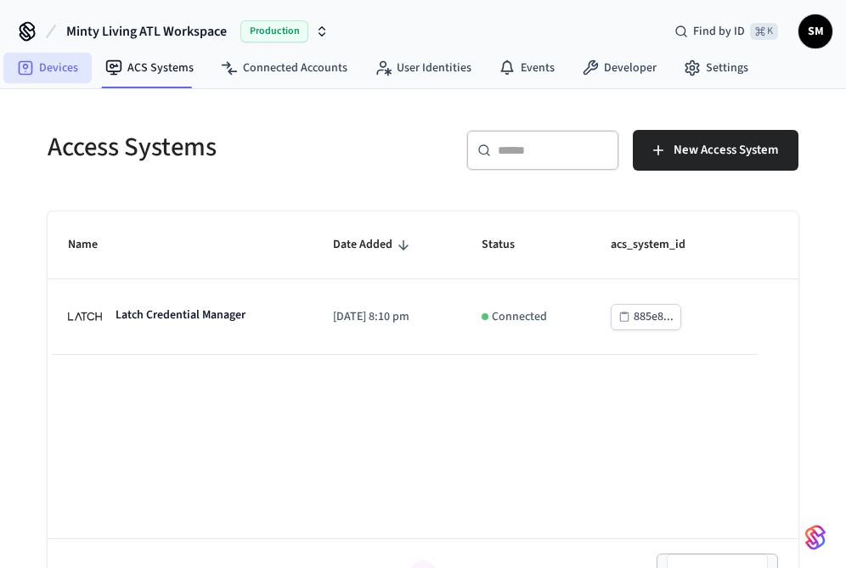
click at [59, 72] on link "Devices" at bounding box center [47, 68] width 88 height 31
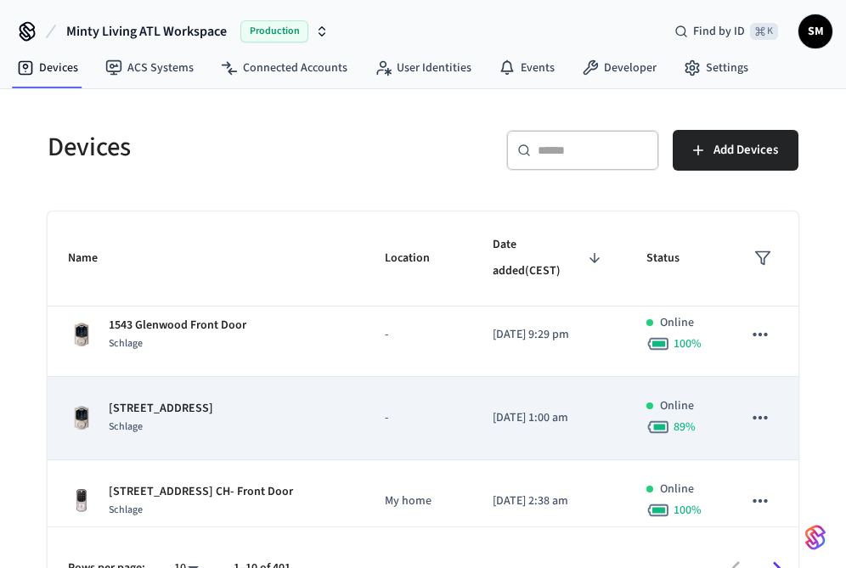
scroll to position [278, 0]
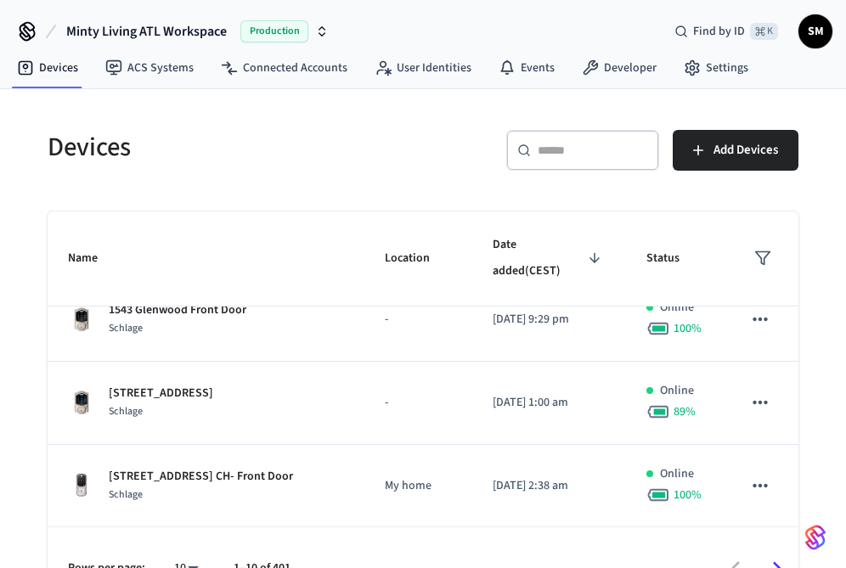
click at [568, 154] on input "text" at bounding box center [593, 150] width 110 height 17
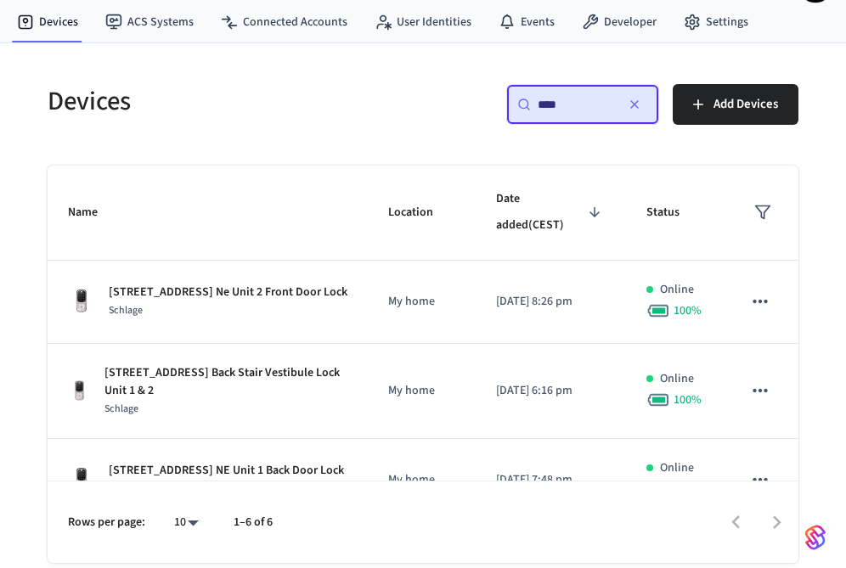
scroll to position [0, 0]
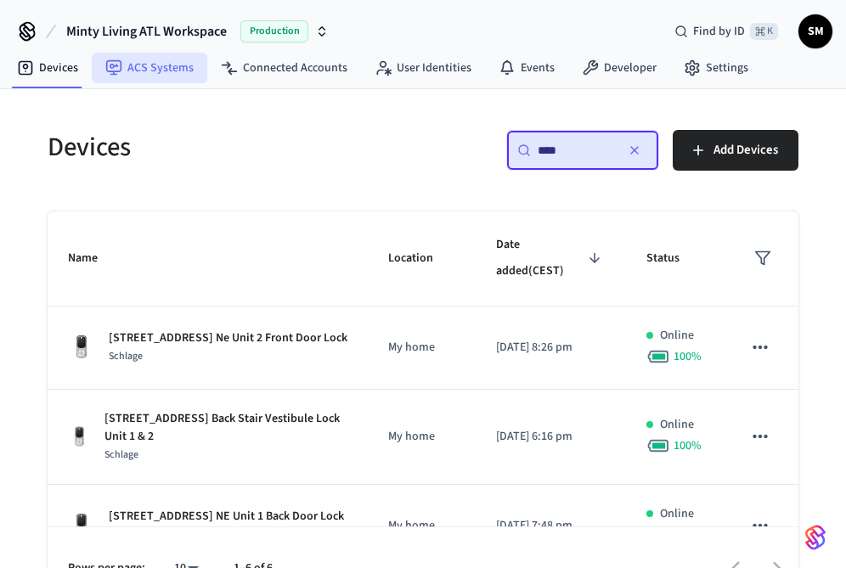
type input "****"
click at [174, 74] on link "ACS Systems" at bounding box center [149, 68] width 115 height 31
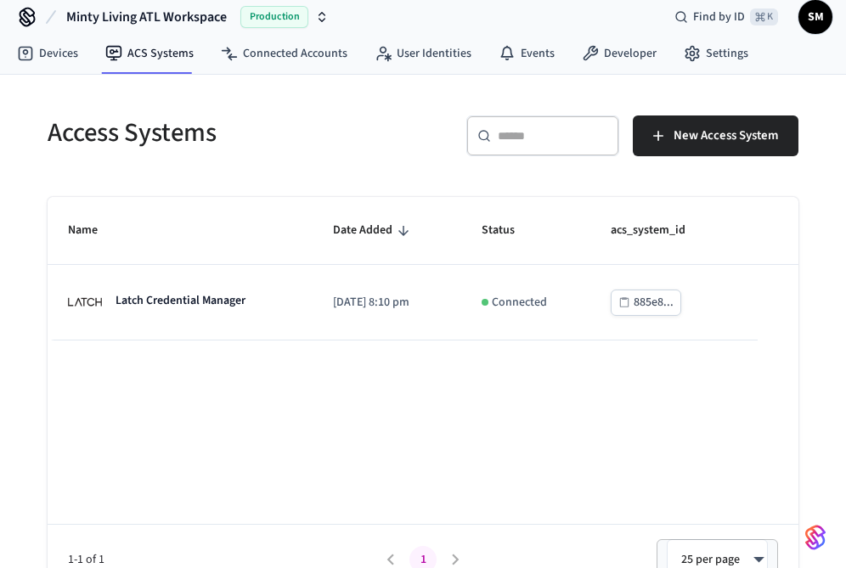
scroll to position [15, 0]
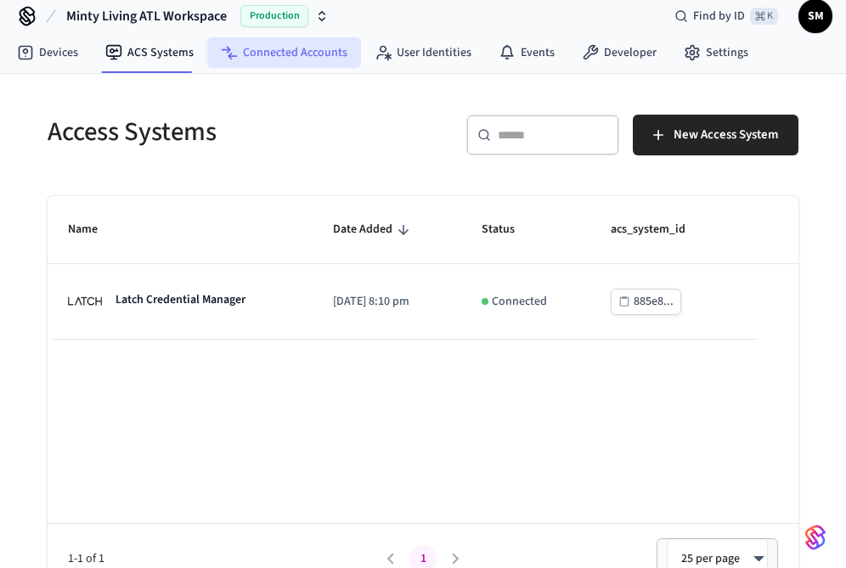
click at [276, 48] on link "Connected Accounts" at bounding box center [284, 52] width 154 height 31
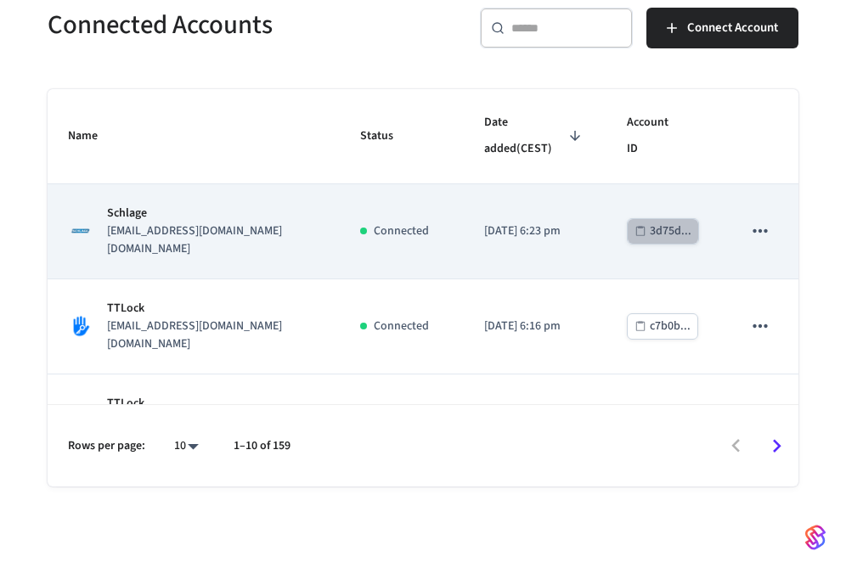
click at [690, 242] on div "3d75d..." at bounding box center [671, 231] width 42 height 21
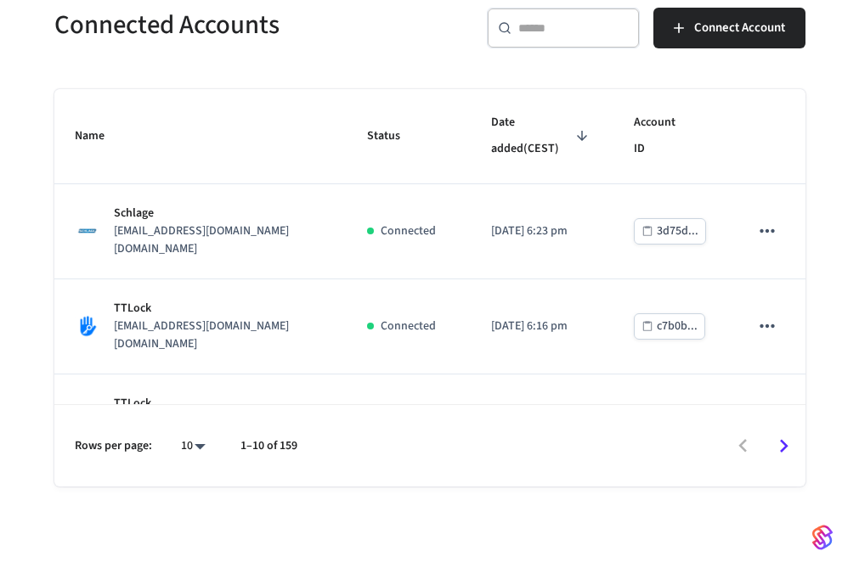
scroll to position [0, 31]
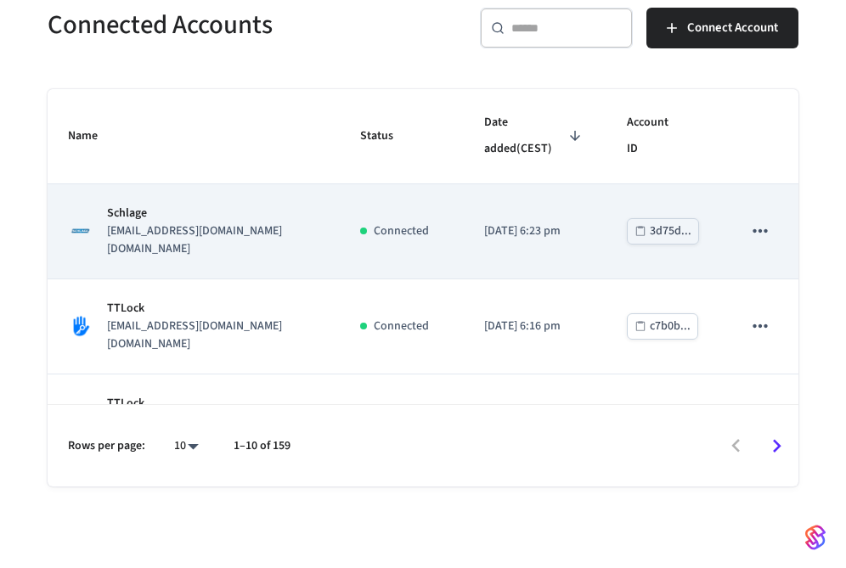
click at [749, 237] on icon "sticky table" at bounding box center [760, 231] width 22 height 22
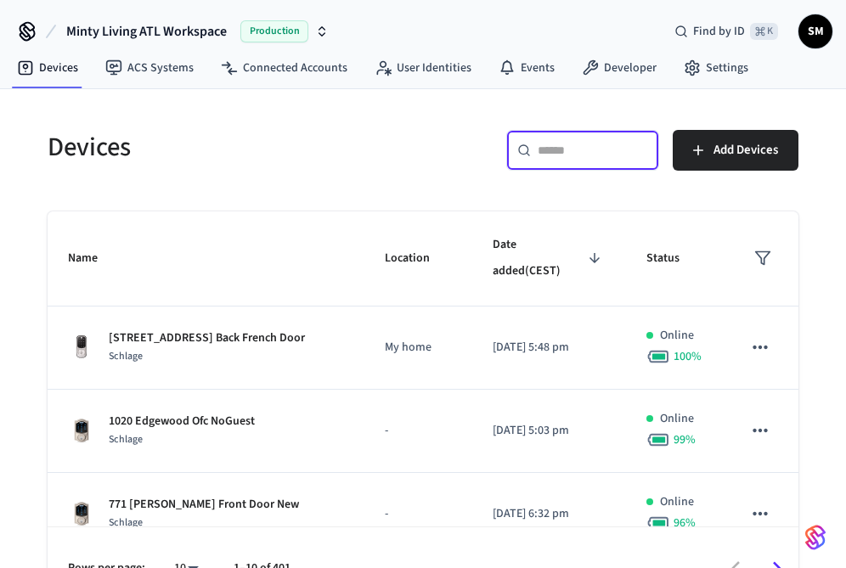
click at [550, 156] on input "text" at bounding box center [593, 150] width 110 height 17
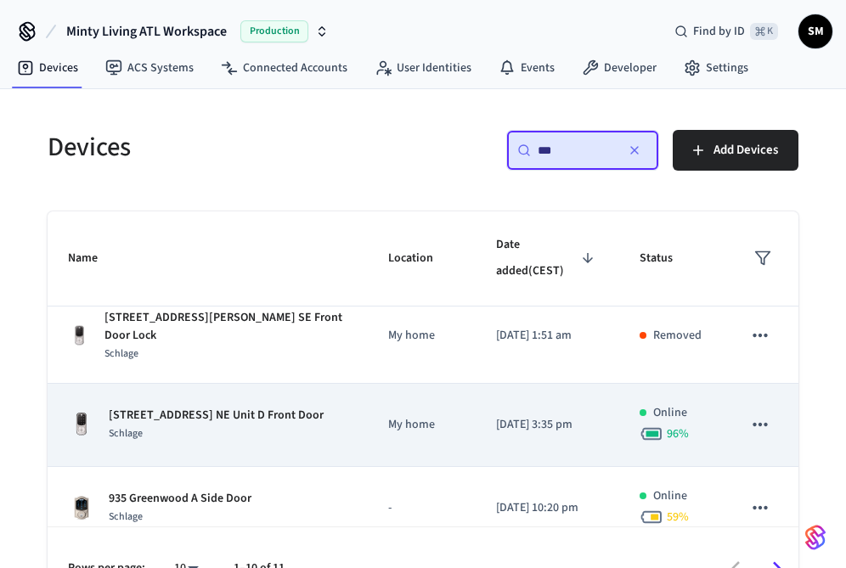
scroll to position [30, 0]
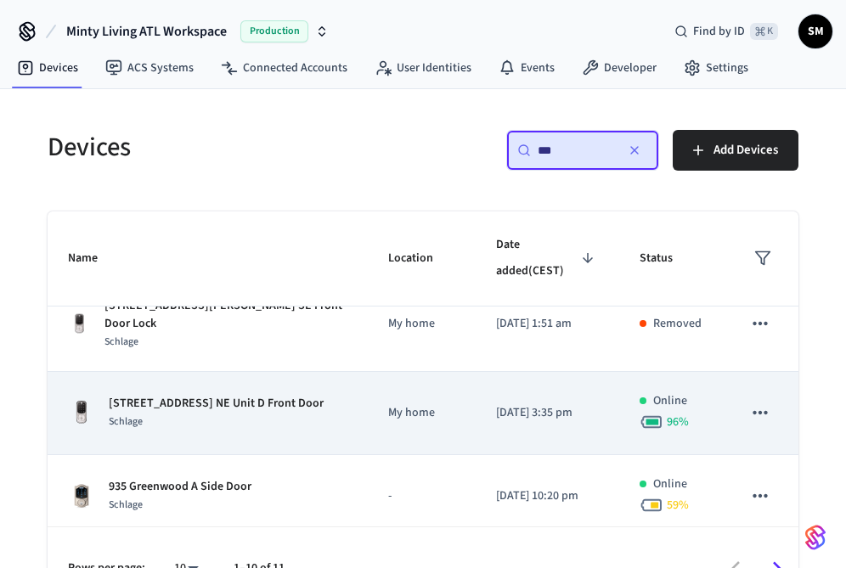
type input "***"
click at [133, 413] on div "Schlage" at bounding box center [216, 422] width 215 height 18
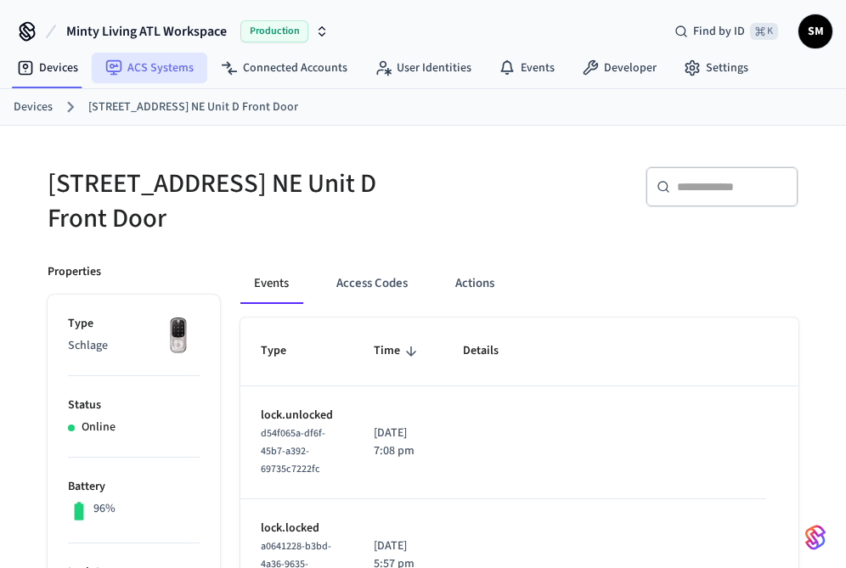
click at [157, 54] on link "ACS Systems" at bounding box center [149, 68] width 115 height 31
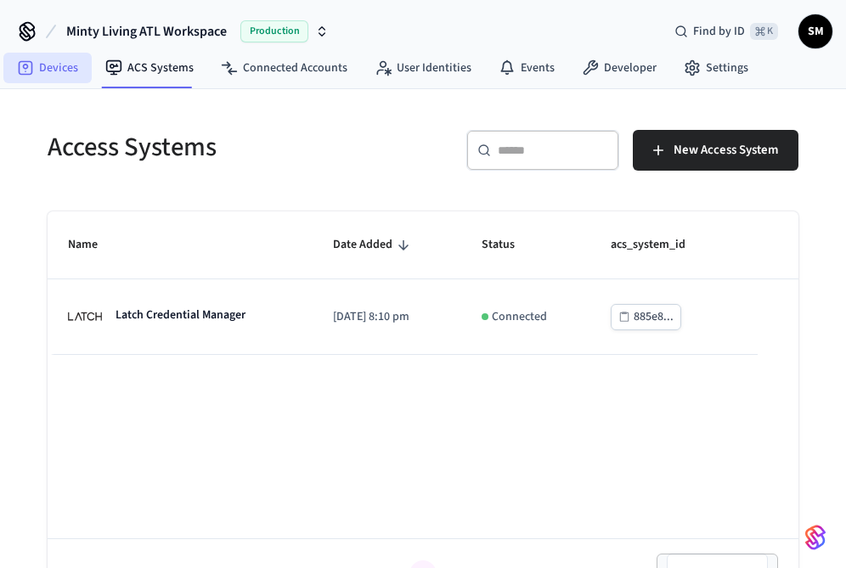
click at [50, 69] on link "Devices" at bounding box center [47, 68] width 88 height 31
